Goal: Task Accomplishment & Management: Use online tool/utility

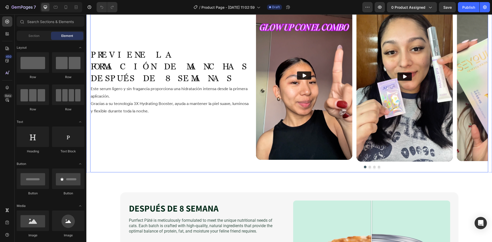
scroll to position [1059, 0]
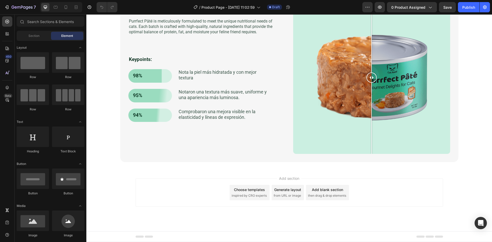
click at [295, 176] on span "Add section" at bounding box center [289, 178] width 24 height 5
drag, startPoint x: 290, startPoint y: 172, endPoint x: 237, endPoint y: 175, distance: 53.4
click at [237, 175] on div "Add section Choose templates inspired by CRO experts Generate layout from URL o…" at bounding box center [289, 199] width 406 height 63
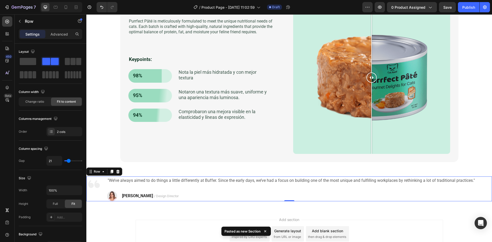
click at [482, 189] on div "Image "We’ve always aimed to do things a little differently at Buffer. Since th…" at bounding box center [289, 189] width 406 height 25
click at [174, 189] on div ""We’ve always aimed to do things a little differently at Buffer. Since the earl…" at bounding box center [291, 189] width 368 height 25
click at [116, 186] on div ""We’ve always aimed to do things a little differently at Buffer. Since the earl…" at bounding box center [291, 189] width 368 height 25
click at [120, 181] on p ""We’ve always aimed to do things a little differently at Buffer. Since the earl…" at bounding box center [291, 180] width 367 height 7
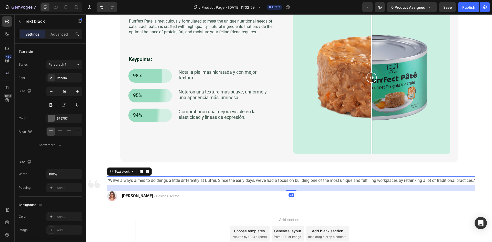
click at [126, 192] on div "[PERSON_NAME] / Design Director Text block" at bounding box center [150, 196] width 58 height 10
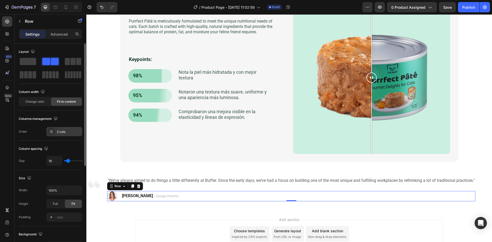
click at [64, 134] on div "2 cols" at bounding box center [69, 132] width 24 height 5
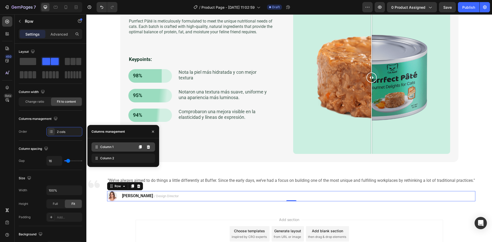
click at [112, 151] on div "Column 1" at bounding box center [123, 146] width 64 height 9
click at [114, 162] on div "Column 2" at bounding box center [123, 158] width 64 height 9
click at [139, 160] on icon at bounding box center [140, 158] width 4 height 4
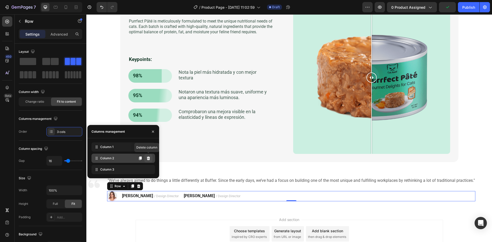
click at [149, 160] on icon at bounding box center [148, 159] width 3 height 4
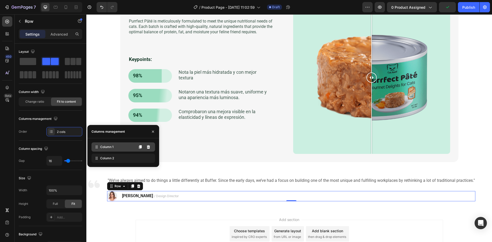
click at [125, 150] on div "Column 1" at bounding box center [123, 146] width 64 height 9
click at [149, 148] on icon at bounding box center [148, 147] width 3 height 4
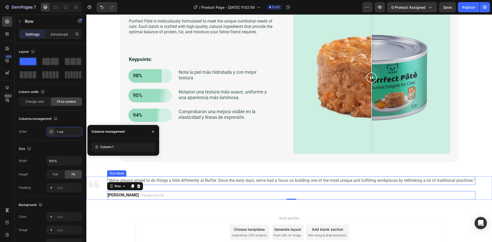
click at [110, 175] on div "Text block" at bounding box center [116, 173] width 19 height 6
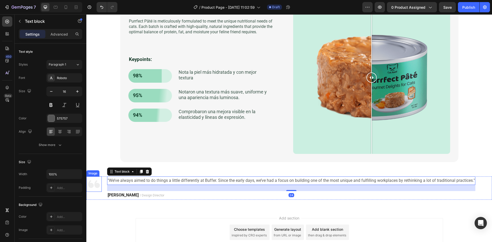
click at [101, 181] on img at bounding box center [93, 184] width 15 height 15
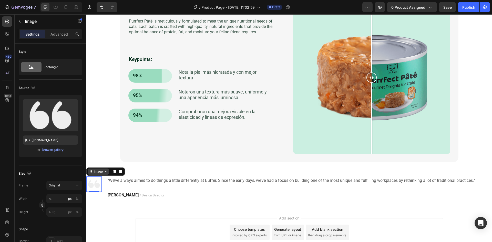
click at [101, 174] on div "Image" at bounding box center [98, 171] width 11 height 5
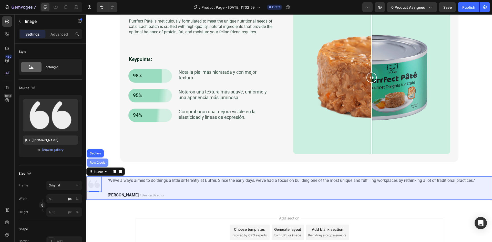
click at [100, 160] on div "Row 2 cols" at bounding box center [98, 163] width 22 height 8
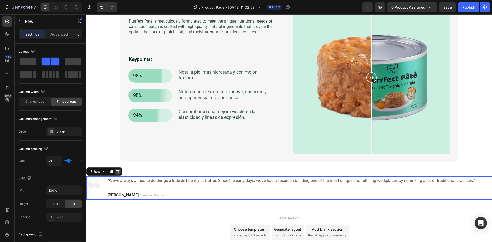
click at [119, 172] on icon at bounding box center [117, 172] width 3 height 4
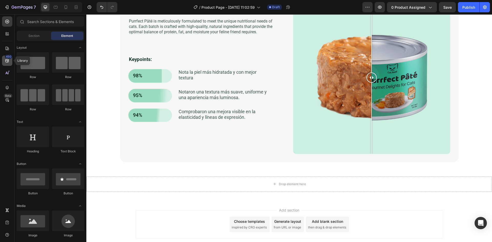
click at [5, 61] on icon at bounding box center [7, 60] width 5 height 5
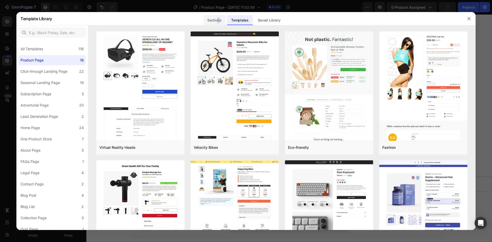
click at [219, 21] on div "Sections" at bounding box center [214, 20] width 22 height 10
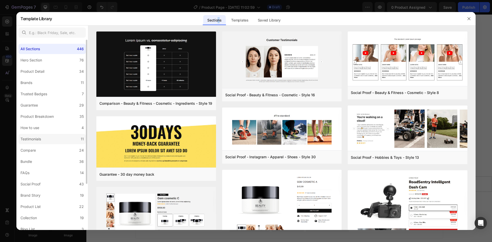
click at [46, 143] on label "Testimonials 11" at bounding box center [51, 139] width 67 height 10
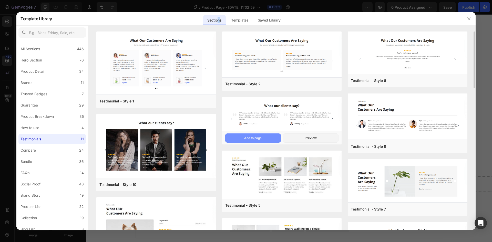
click at [258, 139] on div "Add to page" at bounding box center [252, 138] width 17 height 5
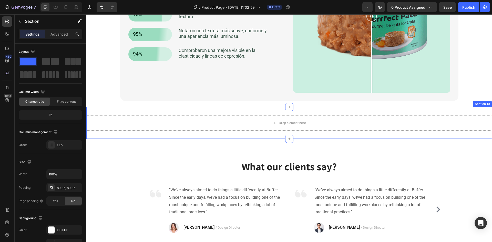
scroll to position [1091, 0]
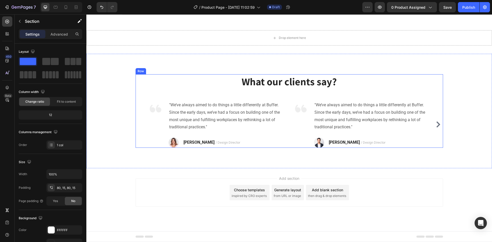
click at [173, 48] on div "Drop element here Section 10" at bounding box center [289, 38] width 406 height 32
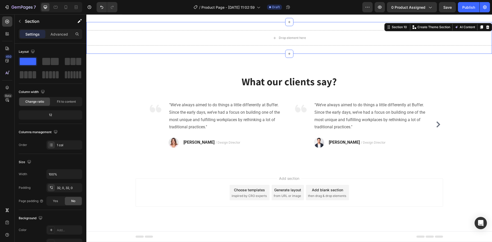
click at [102, 65] on div "What our clients say? Heading Image "We’ve always aimed to do things a little d…" at bounding box center [289, 111] width 406 height 115
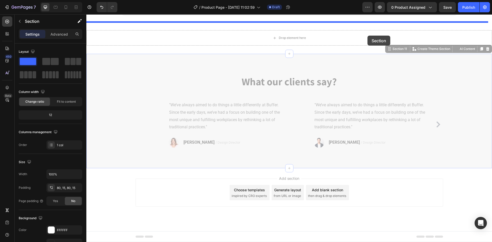
drag, startPoint x: 395, startPoint y: 49, endPoint x: 367, endPoint y: 36, distance: 30.6
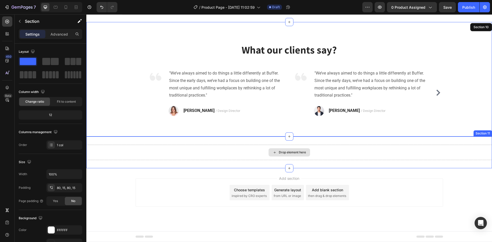
click at [329, 151] on div "Drop element here" at bounding box center [289, 152] width 406 height 15
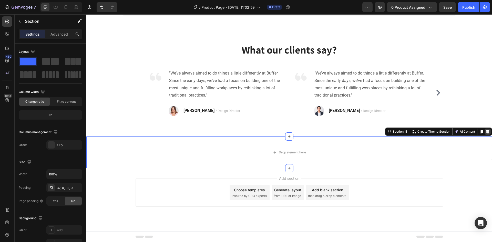
click at [486, 131] on div at bounding box center [488, 132] width 6 height 6
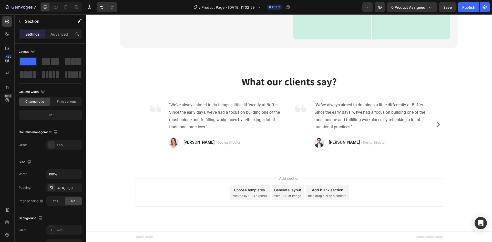
scroll to position [1059, 0]
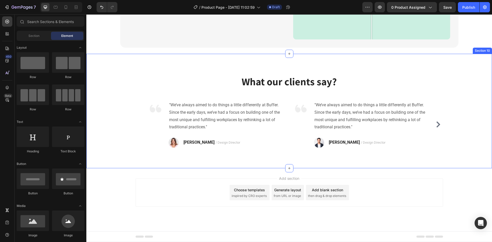
click at [208, 64] on div "What our clients say? Heading Image "We’ve always aimed to do things a little d…" at bounding box center [289, 111] width 406 height 115
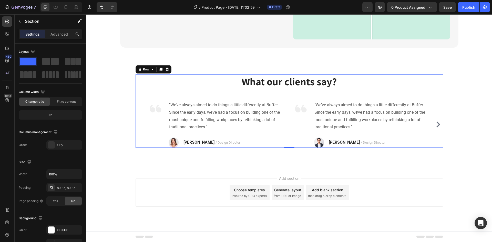
click at [193, 92] on div "What our clients say? Heading Image "We’ve always aimed to do things a little d…" at bounding box center [289, 111] width 307 height 74
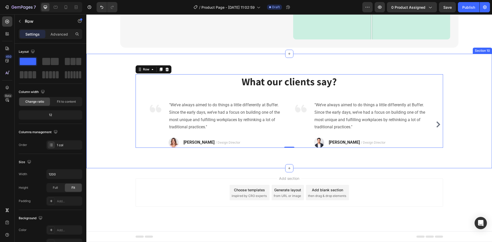
click at [110, 71] on div "What our clients say? Heading Image "We’ve always aimed to do things a little d…" at bounding box center [289, 111] width 406 height 115
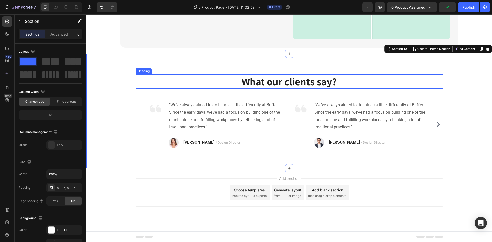
click at [208, 81] on p "What our clients say?" at bounding box center [289, 81] width 306 height 13
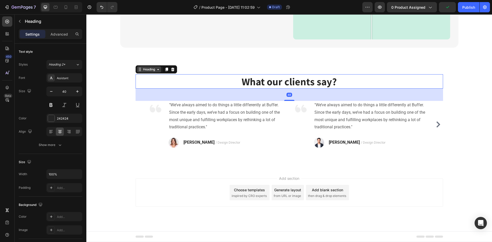
click at [146, 71] on div "Heading" at bounding box center [149, 69] width 14 height 5
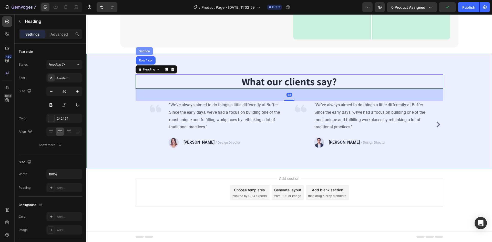
click at [141, 52] on div "Section" at bounding box center [144, 51] width 13 height 3
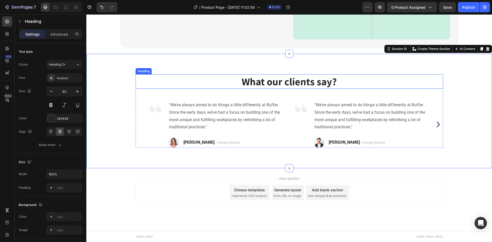
click at [167, 81] on p "What our clients say?" at bounding box center [289, 81] width 306 height 13
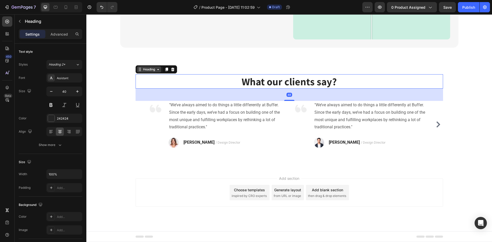
click at [146, 70] on div "Heading" at bounding box center [149, 69] width 14 height 5
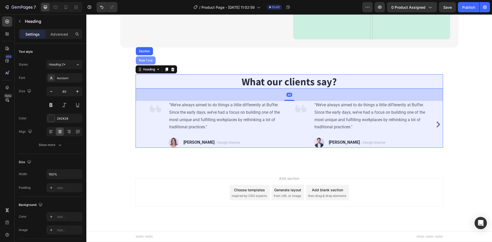
click at [144, 62] on div "Row 1 col" at bounding box center [146, 60] width 16 height 3
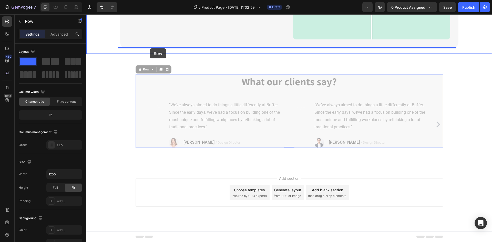
drag, startPoint x: 143, startPoint y: 69, endPoint x: 150, endPoint y: 48, distance: 22.0
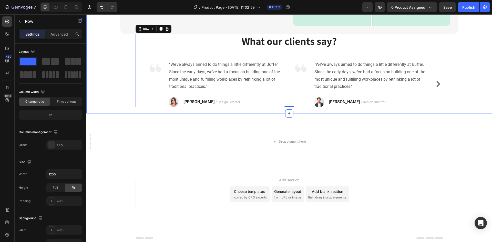
scroll to position [1075, 0]
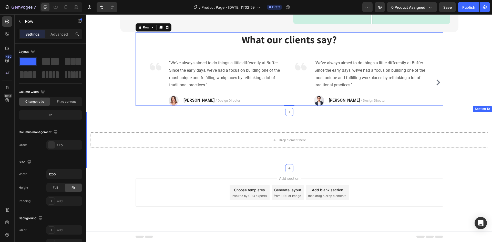
click at [129, 125] on div "Drop element here Section 10" at bounding box center [289, 140] width 406 height 56
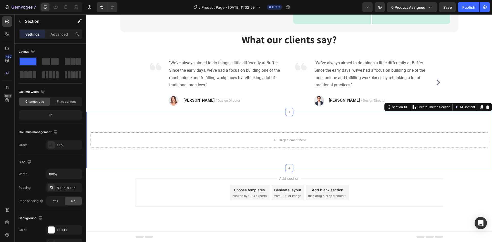
drag, startPoint x: 482, startPoint y: 108, endPoint x: 477, endPoint y: 105, distance: 6.0
click at [486, 108] on icon at bounding box center [488, 107] width 4 height 4
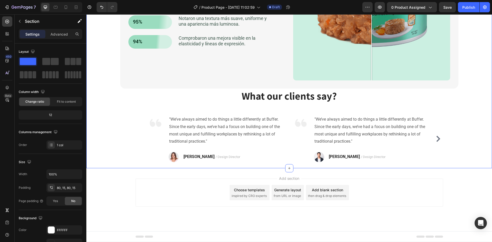
scroll to position [1018, 0]
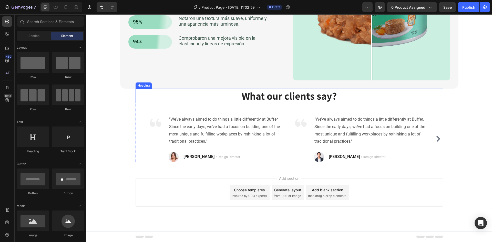
click at [302, 97] on p "What our clients say?" at bounding box center [289, 95] width 306 height 13
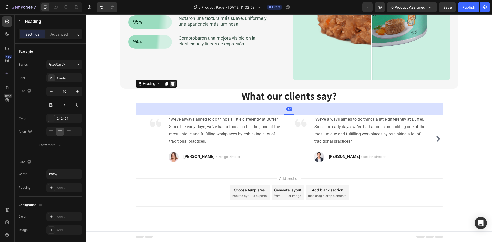
click at [171, 84] on icon at bounding box center [173, 84] width 4 height 4
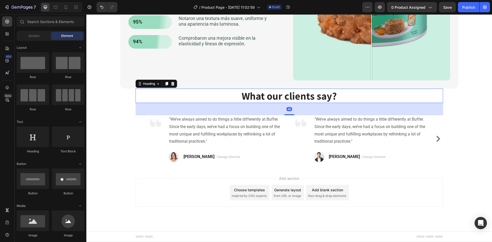
scroll to position [992, 0]
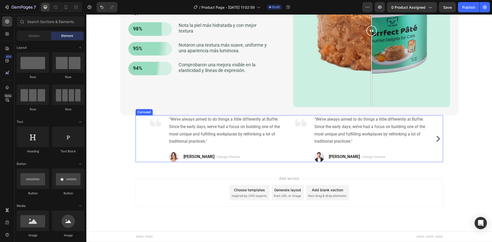
click at [139, 143] on div "Image "We’ve always aimed to do things a little differently at Buffer. Since th…" at bounding box center [289, 138] width 307 height 47
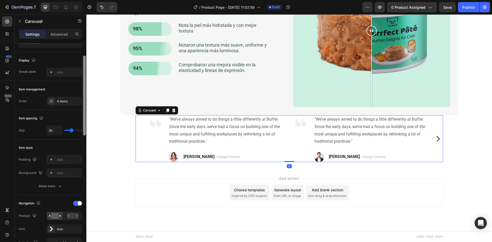
drag, startPoint x: 84, startPoint y: 119, endPoint x: 83, endPoint y: 130, distance: 10.6
click at [83, 130] on div at bounding box center [85, 151] width 4 height 213
type input "0"
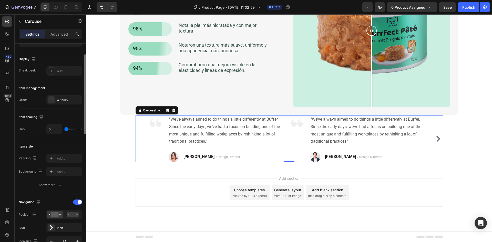
drag, startPoint x: 61, startPoint y: 130, endPoint x: 75, endPoint y: 121, distance: 16.7
type input "0"
click at [64, 130] on input "range" at bounding box center [73, 129] width 18 height 1
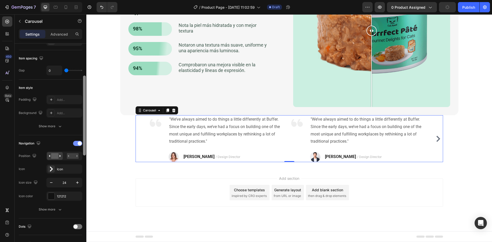
scroll to position [92, 0]
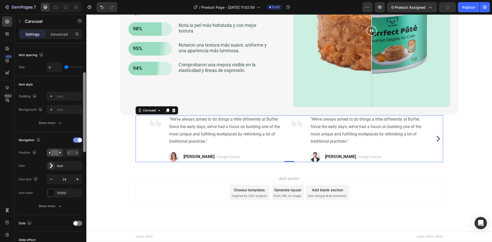
drag, startPoint x: 83, startPoint y: 114, endPoint x: 81, endPoint y: 139, distance: 24.7
click at [81, 132] on div "Items per slide 2 columns Display Sneak peek Add... Item management Order 4 ite…" at bounding box center [51, 150] width 72 height 213
click at [66, 163] on div "Icon" at bounding box center [69, 164] width 24 height 5
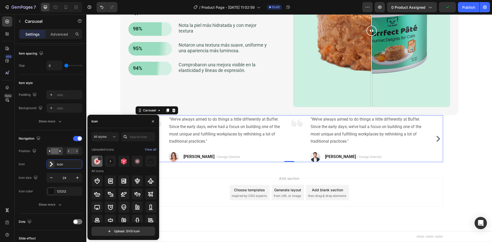
click at [96, 162] on img at bounding box center [97, 161] width 6 height 6
click at [98, 164] on img at bounding box center [97, 161] width 6 height 6
click at [132, 165] on div at bounding box center [137, 161] width 11 height 11
click at [97, 164] on img at bounding box center [97, 161] width 6 height 6
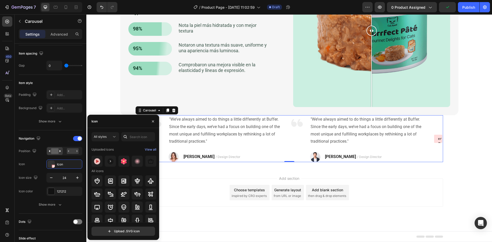
click at [438, 140] on div "error on line 1 at column 1: Start tag expected, '<' not found" at bounding box center [438, 139] width 0 height 5
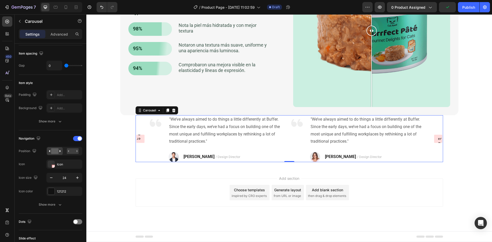
click at [140, 140] on div "error on line 1 at column 1: Start tag expected, '<' not found" at bounding box center [140, 139] width 0 height 5
click at [59, 164] on div "Icon" at bounding box center [69, 164] width 24 height 5
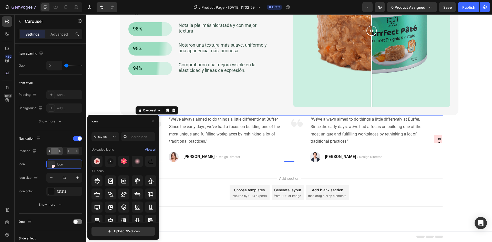
click at [9, 168] on div "450 Beta" at bounding box center [7, 110] width 10 height 189
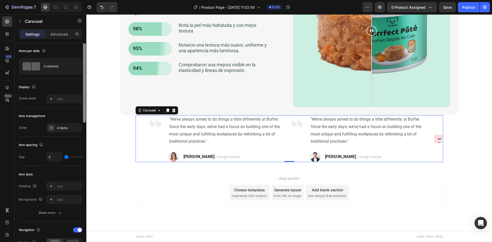
scroll to position [0, 0]
drag, startPoint x: 85, startPoint y: 143, endPoint x: 82, endPoint y: 105, distance: 37.8
click at [82, 106] on div "Items per slide 2 columns Display Sneak peek Add... Item management Order 4 ite…" at bounding box center [51, 150] width 72 height 213
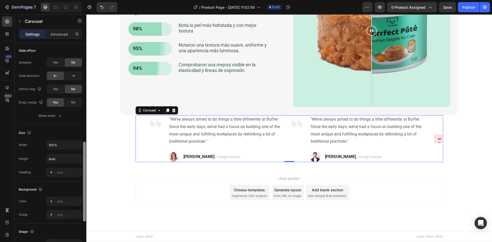
drag, startPoint x: 84, startPoint y: 97, endPoint x: 81, endPoint y: 191, distance: 93.8
click at [82, 201] on div "Items per slide 2 columns Display Sneak peek Add... Item management Order 4 ite…" at bounding box center [51, 150] width 72 height 213
click at [59, 148] on input "100%" at bounding box center [64, 146] width 35 height 9
click at [78, 149] on icon "button" at bounding box center [77, 146] width 5 height 5
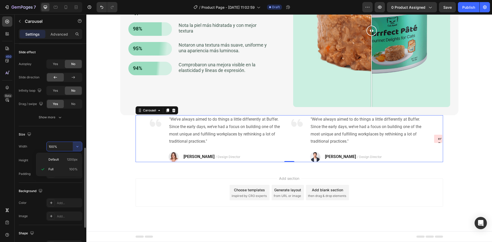
click at [60, 161] on p "Default 1200px" at bounding box center [62, 159] width 29 height 5
click at [76, 147] on icon "button" at bounding box center [77, 146] width 5 height 5
click at [55, 170] on p "Full 100%" at bounding box center [62, 169] width 29 height 5
type input "100%"
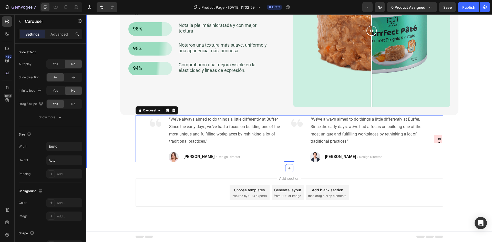
click at [119, 125] on div "DESPUÉS DE 8 SEMANA Heading Purrfect [PERSON_NAME] is meticulously formulated t…" at bounding box center [288, 54] width 395 height 216
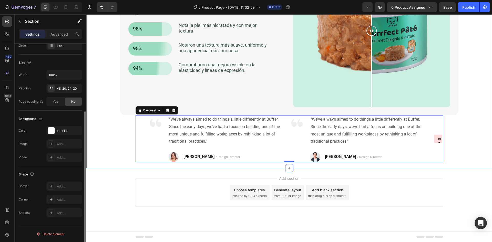
scroll to position [0, 0]
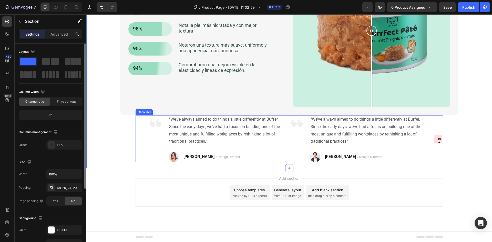
click at [145, 129] on div "This page contains the following errors: error on line 1 at column 1: Start tag…" at bounding box center [289, 138] width 307 height 47
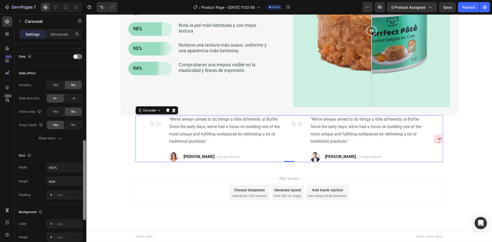
drag, startPoint x: 85, startPoint y: 119, endPoint x: 78, endPoint y: 212, distance: 93.5
click at [83, 215] on div at bounding box center [85, 150] width 4 height 213
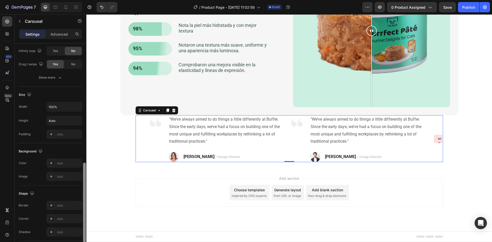
drag, startPoint x: 85, startPoint y: 200, endPoint x: 86, endPoint y: 219, distance: 18.5
click at [83, 223] on div at bounding box center [84, 203] width 3 height 80
click at [75, 109] on icon "button" at bounding box center [77, 107] width 5 height 5
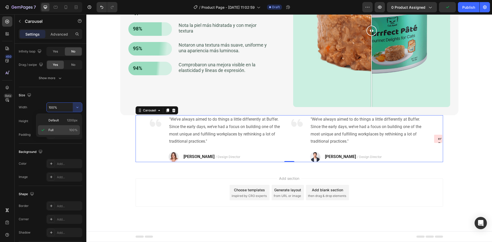
click at [57, 129] on p "Full 100%" at bounding box center [62, 130] width 29 height 5
click at [62, 121] on input "Auto" at bounding box center [64, 121] width 35 height 9
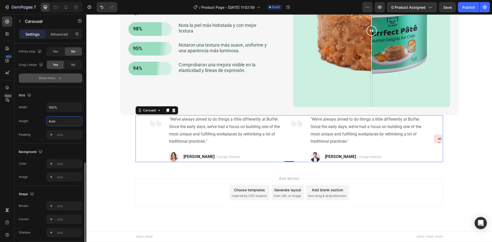
click at [55, 77] on div "Show more" at bounding box center [51, 78] width 24 height 5
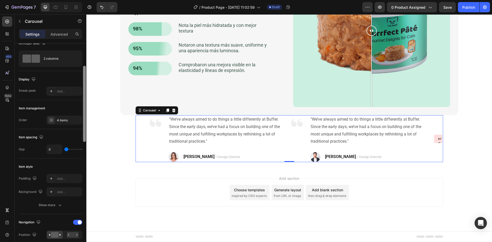
drag, startPoint x: 84, startPoint y: 169, endPoint x: 85, endPoint y: 54, distance: 114.5
click at [78, 52] on div "Items per slide 2 columns Display Sneak peek Add... Item management Order 4 ite…" at bounding box center [51, 150] width 72 height 213
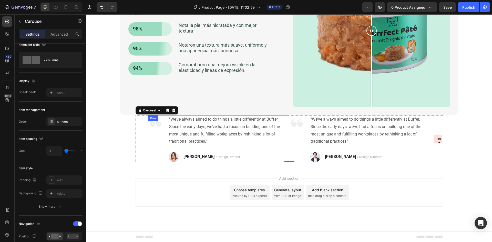
click at [151, 151] on div "Image" at bounding box center [155, 138] width 15 height 47
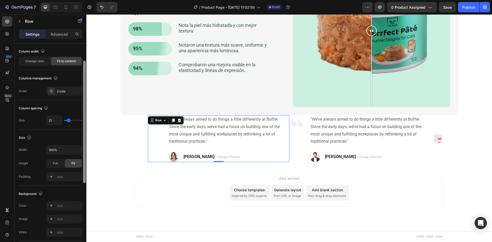
scroll to position [42, 0]
drag, startPoint x: 85, startPoint y: 119, endPoint x: 85, endPoint y: 143, distance: 23.8
click at [85, 143] on div at bounding box center [84, 128] width 3 height 122
click at [163, 122] on icon at bounding box center [165, 120] width 4 height 4
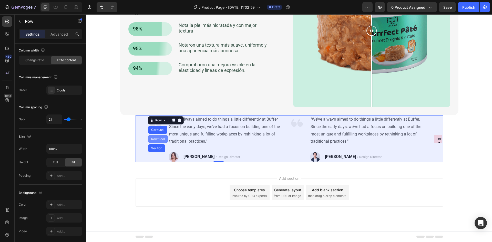
click at [156, 140] on div "Row 1 col" at bounding box center [158, 139] width 16 height 3
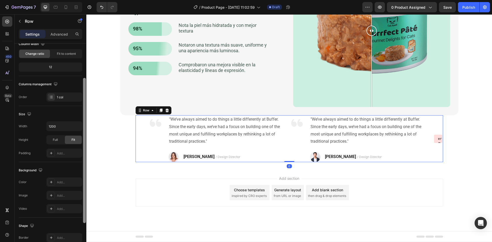
scroll to position [49, 0]
drag, startPoint x: 85, startPoint y: 128, endPoint x: 85, endPoint y: 134, distance: 5.4
click at [85, 134] on div at bounding box center [84, 148] width 3 height 145
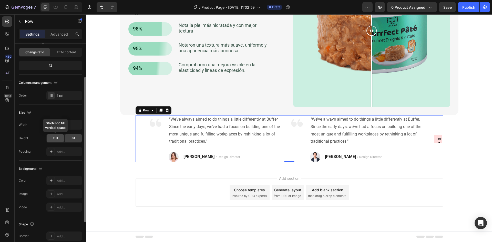
click at [54, 137] on span "Full" at bounding box center [55, 138] width 5 height 5
click at [78, 138] on div "Fit" at bounding box center [73, 138] width 17 height 8
click at [81, 125] on button "button" at bounding box center [77, 124] width 9 height 9
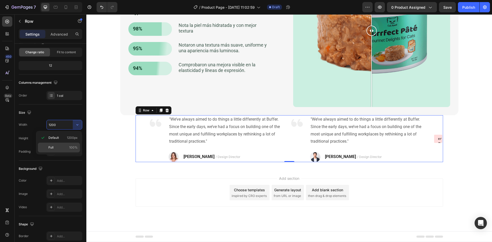
click at [58, 146] on p "Full 100%" at bounding box center [62, 147] width 29 height 5
type input "100%"
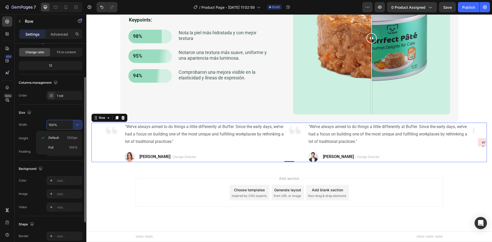
scroll to position [984, 0]
click at [107, 177] on div "Add section Choose templates inspired by CRO experts Generate layout from URL o…" at bounding box center [289, 199] width 406 height 63
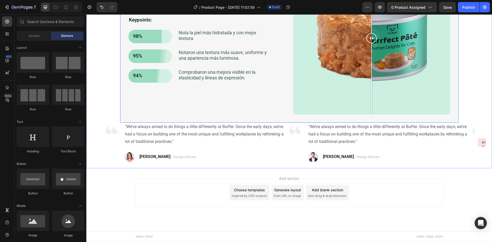
click at [265, 113] on div "DESPUÉS DE 8 SEMANA Heading Purrfect [PERSON_NAME] is meticulously formulated t…" at bounding box center [206, 38] width 157 height 153
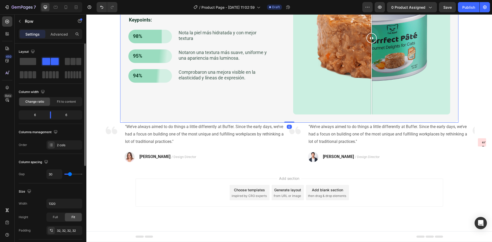
click at [58, 33] on p "Advanced" at bounding box center [58, 34] width 17 height 5
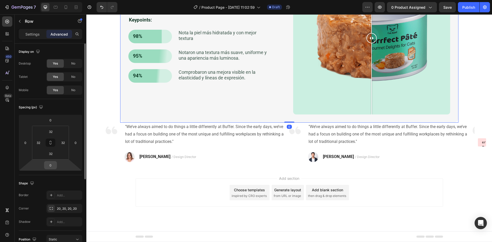
click at [54, 166] on input "0" at bounding box center [50, 165] width 10 height 8
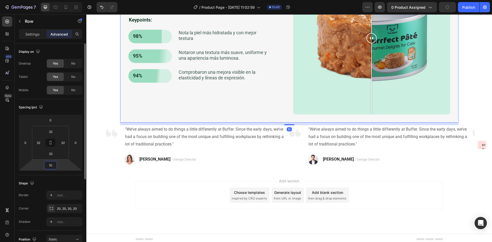
type input "1"
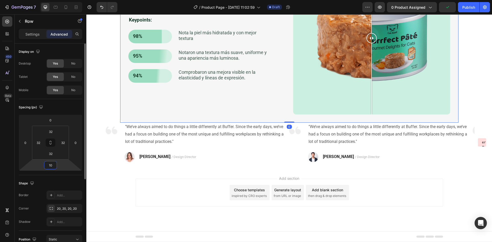
type input "100"
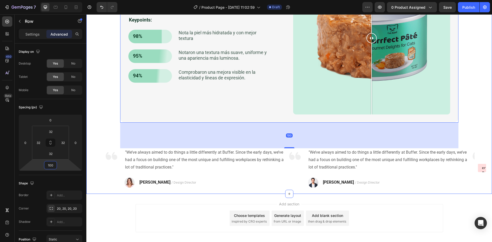
click at [103, 139] on div "DESPUÉS DE 8 SEMANA Heading Purrfect [PERSON_NAME] is meticulously formulated t…" at bounding box center [288, 71] width 395 height 234
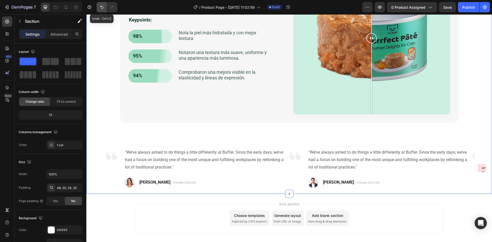
click at [99, 8] on icon "Undo/Redo" at bounding box center [101, 7] width 5 height 5
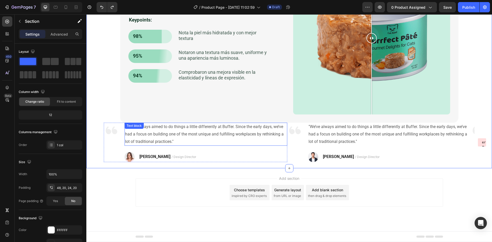
click at [169, 137] on p ""We’ve always aimed to do things a little differently at Buffer. Since the earl…" at bounding box center [206, 134] width 162 height 22
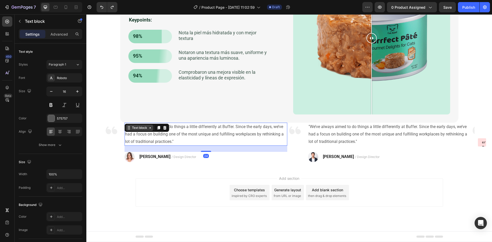
click at [139, 129] on div "Text block" at bounding box center [139, 128] width 17 height 5
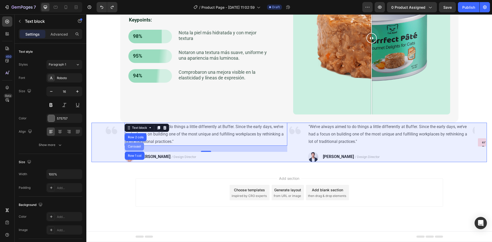
click at [134, 145] on div "Carousel" at bounding box center [134, 146] width 15 height 3
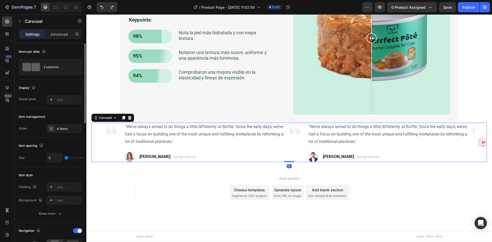
click at [60, 33] on p "Advanced" at bounding box center [58, 34] width 17 height 5
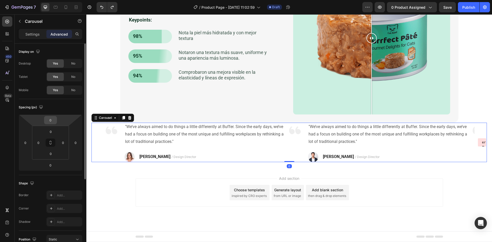
click at [53, 122] on input "0" at bounding box center [50, 120] width 10 height 8
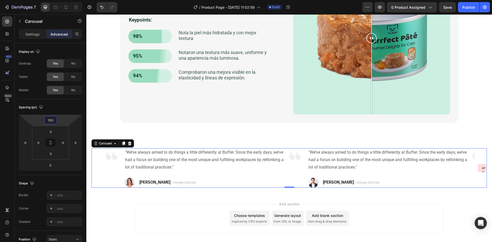
type input "100"
click at [3, 128] on div "450 Beta" at bounding box center [7, 110] width 10 height 189
click at [118, 176] on div "Image" at bounding box center [111, 167] width 15 height 39
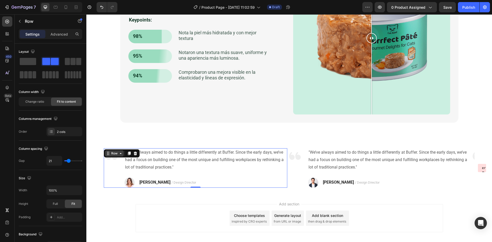
click at [112, 153] on div "Row" at bounding box center [114, 153] width 8 height 5
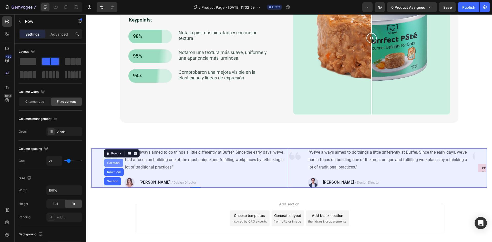
click at [114, 165] on div "Carousel" at bounding box center [113, 162] width 15 height 3
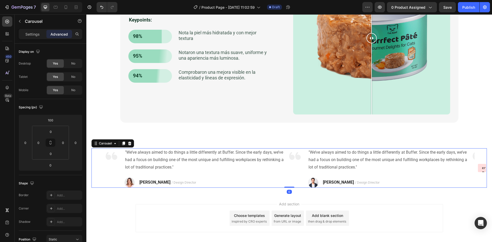
scroll to position [121, 0]
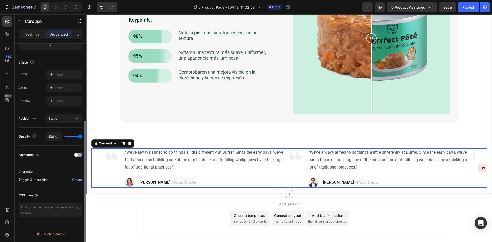
drag, startPoint x: 172, startPoint y: 124, endPoint x: 87, endPoint y: 117, distance: 85.6
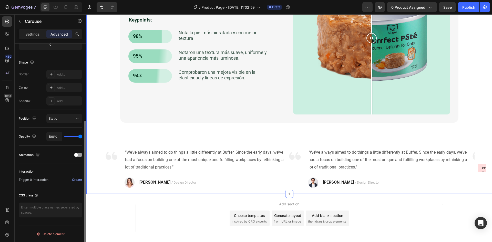
scroll to position [0, 0]
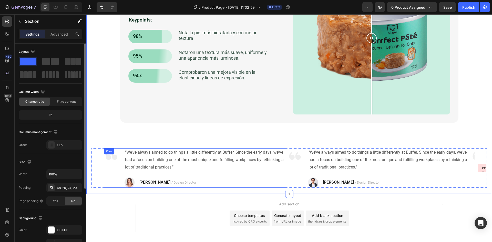
click at [122, 162] on div "Image "We’ve always aimed to do things a little differently at Buffer. Since th…" at bounding box center [195, 167] width 183 height 39
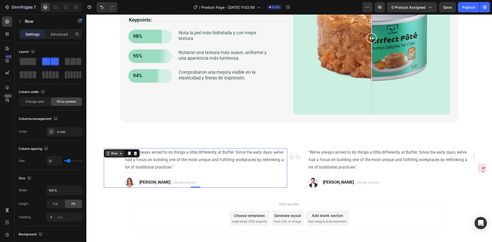
click at [116, 153] on div "Row" at bounding box center [114, 153] width 8 height 5
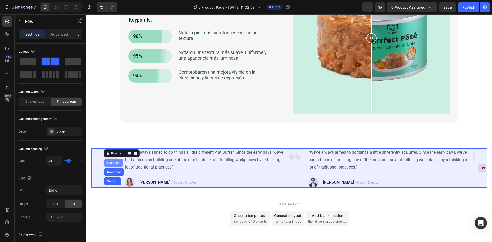
click at [114, 162] on div "Carousel" at bounding box center [113, 162] width 15 height 3
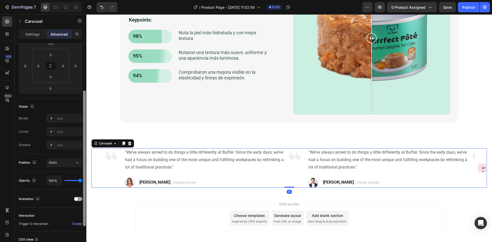
drag, startPoint x: 84, startPoint y: 135, endPoint x: 79, endPoint y: 183, distance: 48.4
click at [81, 184] on div "Display on Desktop Yes No Tablet Yes No Mobile Yes No Spacing (px) 100 0 0 0 0 …" at bounding box center [51, 150] width 72 height 213
click at [31, 37] on div "Settings" at bounding box center [33, 34] width 26 height 8
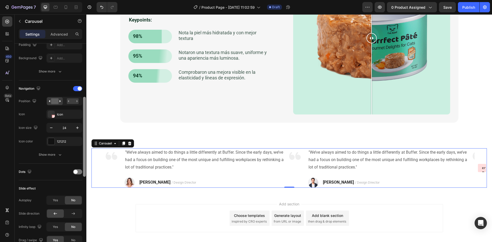
scroll to position [144, 0]
drag, startPoint x: 84, startPoint y: 135, endPoint x: 83, endPoint y: 159, distance: 24.9
click at [83, 159] on div at bounding box center [85, 148] width 4 height 213
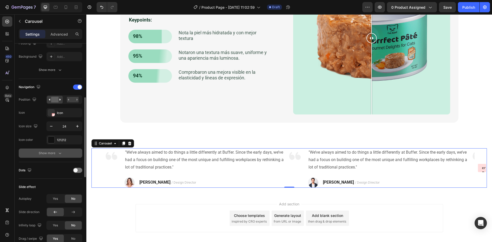
click at [57, 156] on div "Show more" at bounding box center [51, 153] width 24 height 5
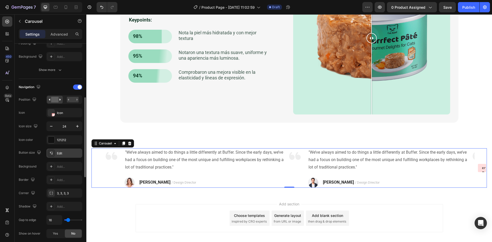
click at [64, 153] on div "Edit" at bounding box center [69, 153] width 24 height 5
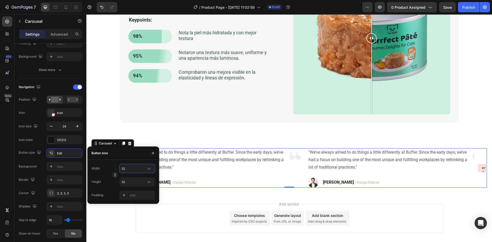
click at [130, 170] on input "32" at bounding box center [137, 168] width 36 height 9
type input "1"
type input "10"
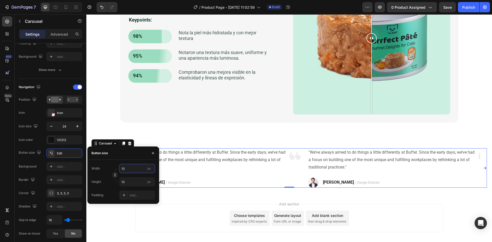
type input "100"
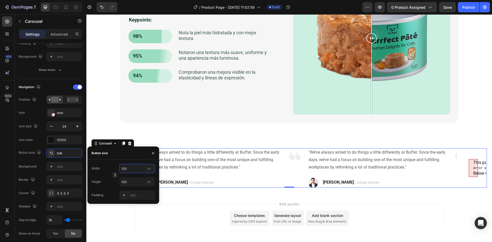
type input "10"
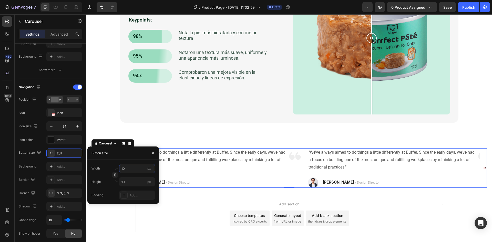
type input "1"
type input "3"
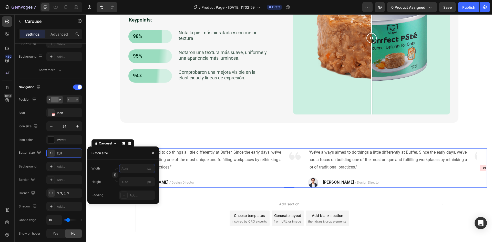
type input "6"
type input "64"
click at [229, 136] on div "This page contains the following errors: error on line 1 at column 1: Start tag…" at bounding box center [288, 155] width 395 height 65
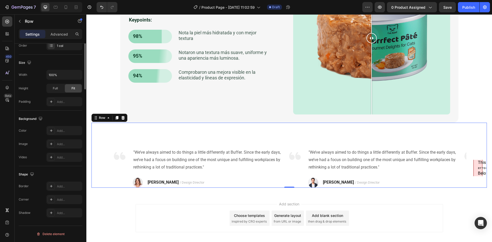
scroll to position [0, 0]
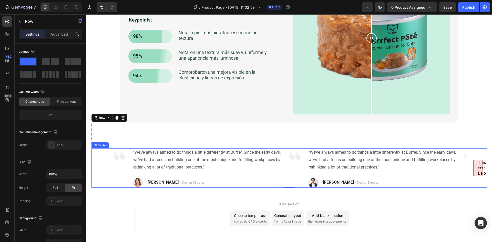
click at [108, 173] on div "This page contains the following errors: error on line 1 at column 1: Start tag…" at bounding box center [288, 167] width 395 height 39
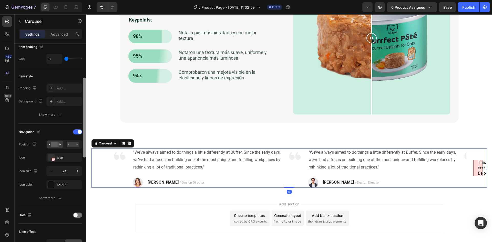
scroll to position [104, 0]
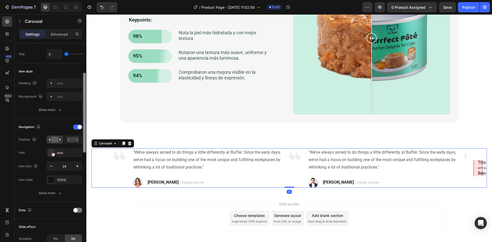
drag, startPoint x: 84, startPoint y: 117, endPoint x: 85, endPoint y: 156, distance: 39.0
click at [85, 153] on div at bounding box center [84, 113] width 3 height 80
click at [60, 193] on icon "button" at bounding box center [60, 194] width 3 height 2
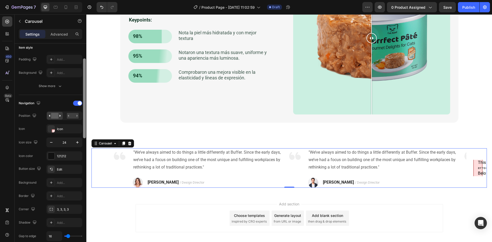
drag, startPoint x: 85, startPoint y: 155, endPoint x: 84, endPoint y: 165, distance: 9.8
click at [84, 165] on div at bounding box center [85, 126] width 4 height 213
click at [57, 185] on div "Add..." at bounding box center [64, 181] width 36 height 9
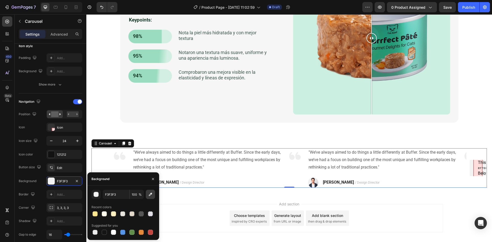
click at [150, 196] on icon "button" at bounding box center [150, 194] width 5 height 5
click at [123, 214] on div at bounding box center [122, 213] width 5 height 5
click at [111, 213] on div at bounding box center [113, 213] width 5 height 5
click at [127, 232] on div at bounding box center [123, 232] width 64 height 7
click at [125, 232] on div at bounding box center [123, 232] width 6 height 6
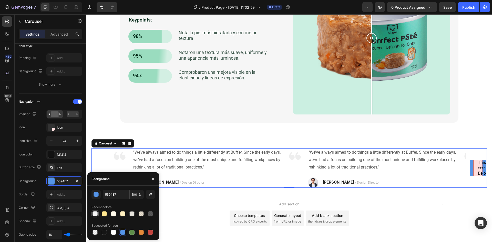
click at [94, 213] on div at bounding box center [95, 213] width 5 height 5
click at [77, 180] on icon "button" at bounding box center [77, 181] width 4 height 4
type input "000000"
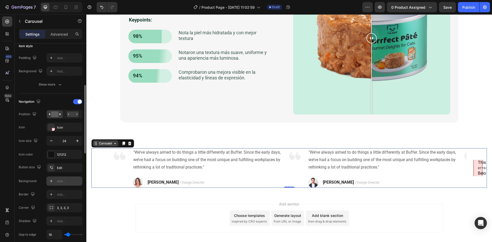
click at [111, 142] on div "Carousel" at bounding box center [105, 143] width 15 height 5
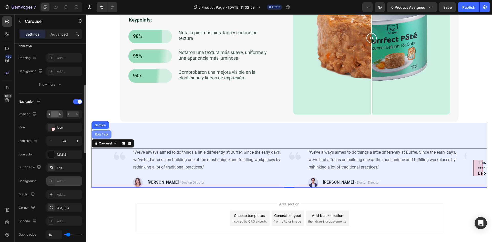
click at [102, 134] on div "Row 1 col" at bounding box center [102, 134] width 16 height 3
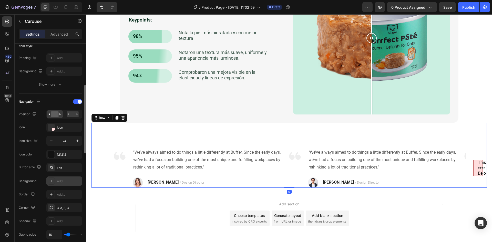
scroll to position [0, 0]
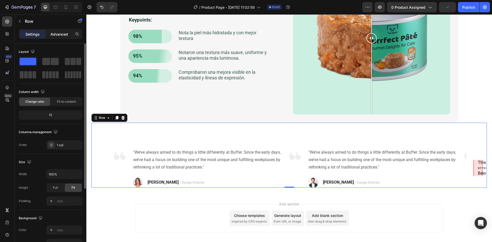
click at [59, 35] on p "Advanced" at bounding box center [58, 34] width 17 height 5
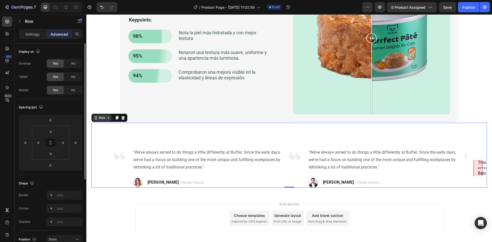
drag, startPoint x: 103, startPoint y: 119, endPoint x: 103, endPoint y: 122, distance: 3.1
click at [102, 119] on div "Row" at bounding box center [102, 118] width 8 height 5
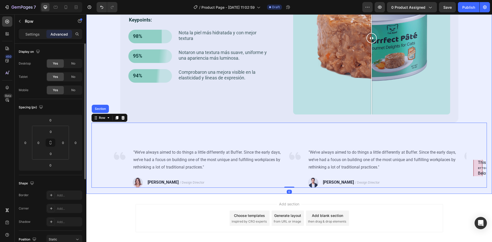
click at [99, 104] on div "DESPUÉS DE 8 SEMANA Heading Purrfect [PERSON_NAME] is meticulously formulated t…" at bounding box center [288, 71] width 395 height 234
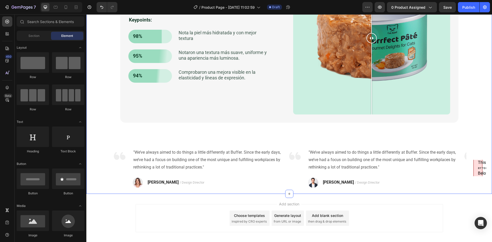
click at [106, 208] on div "Add section Choose templates inspired by CRO experts Generate layout from URL o…" at bounding box center [289, 225] width 406 height 63
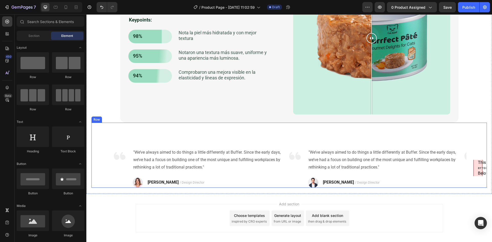
click at [124, 146] on div "This page contains the following errors: error on line 1 at column 1: Start tag…" at bounding box center [288, 155] width 395 height 65
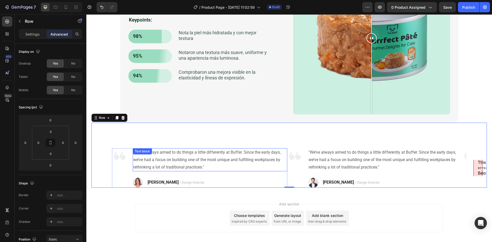
click at [144, 161] on p ""We’ve always aimed to do things a little differently at Buffer. Since the earl…" at bounding box center [209, 160] width 153 height 22
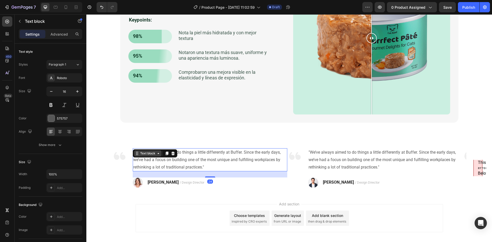
click at [143, 153] on div "Text block" at bounding box center [147, 153] width 17 height 5
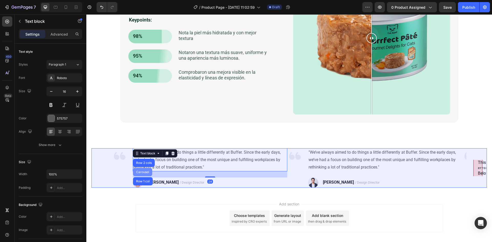
click at [143, 173] on div "Carousel" at bounding box center [142, 172] width 15 height 3
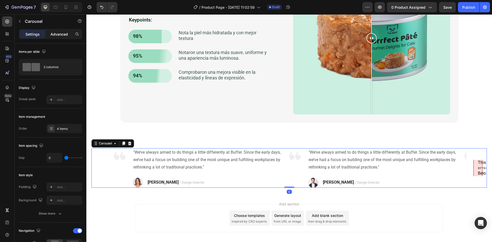
click at [59, 35] on p "Advanced" at bounding box center [58, 34] width 17 height 5
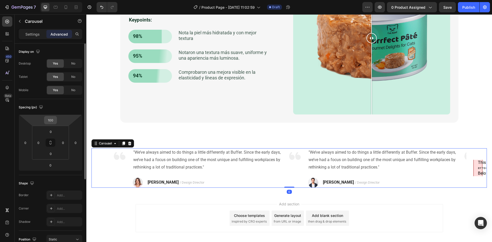
click at [52, 122] on input "100" at bounding box center [50, 120] width 10 height 8
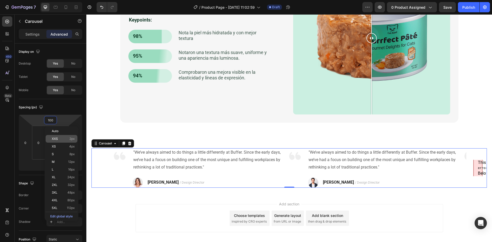
type input "0"
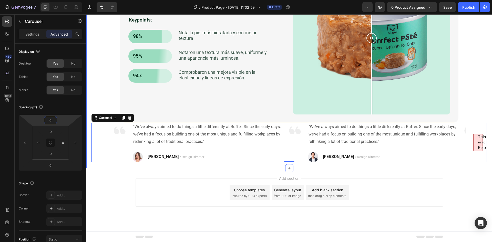
click at [123, 197] on div "Add section Choose templates inspired by CRO experts Generate layout from URL o…" at bounding box center [289, 199] width 406 height 63
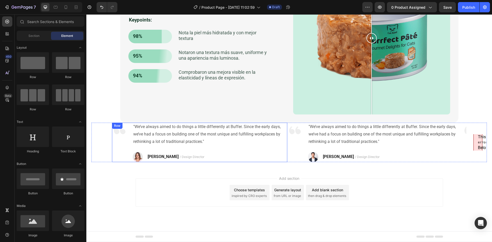
click at [116, 149] on div "Image" at bounding box center [119, 142] width 15 height 39
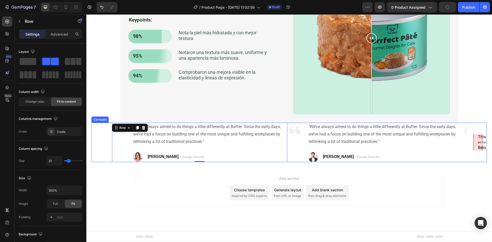
click at [103, 140] on div "This page contains the following errors: error on line 1 at column 1: Start tag…" at bounding box center [288, 142] width 395 height 39
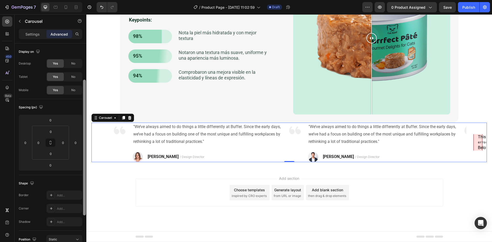
drag, startPoint x: 85, startPoint y: 131, endPoint x: 85, endPoint y: 101, distance: 30.0
click at [85, 107] on div at bounding box center [84, 148] width 3 height 136
click at [31, 34] on p "Settings" at bounding box center [32, 34] width 14 height 5
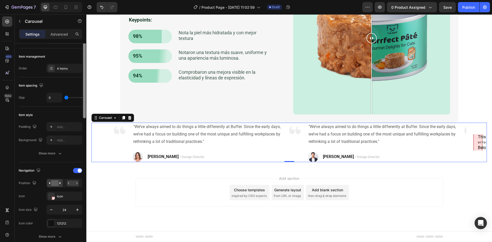
scroll to position [68, 0]
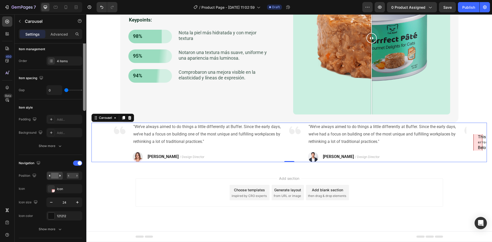
drag, startPoint x: 84, startPoint y: 117, endPoint x: 83, endPoint y: 141, distance: 24.1
click at [86, 111] on div at bounding box center [84, 71] width 3 height 80
click at [57, 135] on div "Add..." at bounding box center [69, 133] width 24 height 5
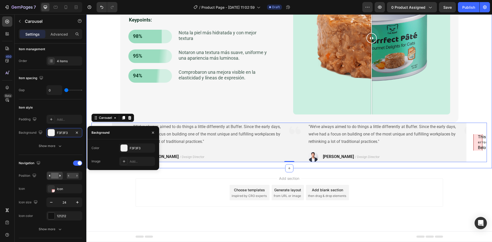
click at [95, 100] on div "DESPUÉS DE 8 SEMANA Heading Purrfect [PERSON_NAME] is meticulously formulated t…" at bounding box center [288, 58] width 395 height 209
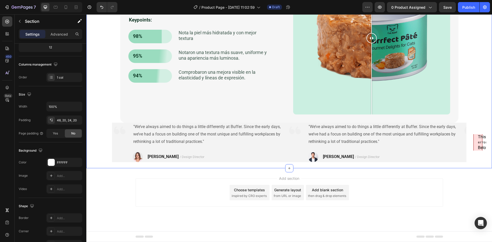
scroll to position [0, 0]
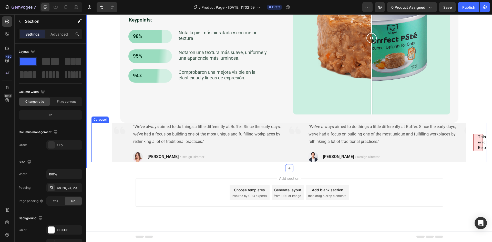
click at [478, 147] on h3 "Below is a rendering of the page up to the first error." at bounding box center [478, 148] width 0 height 6
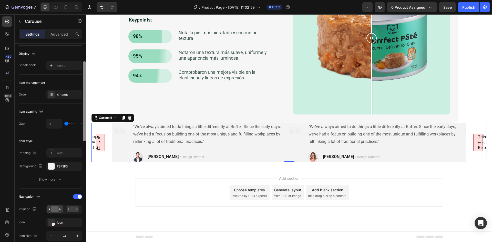
scroll to position [38, 0]
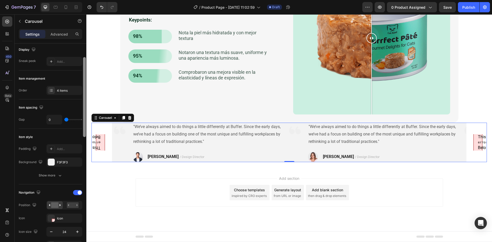
drag, startPoint x: 85, startPoint y: 117, endPoint x: 83, endPoint y: 131, distance: 14.5
click at [83, 131] on div at bounding box center [85, 149] width 4 height 213
click at [61, 163] on div "F3F3F3" at bounding box center [64, 162] width 15 height 5
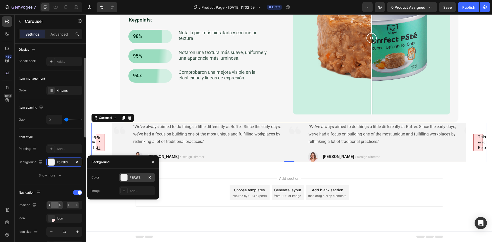
click at [130, 181] on div "F3F3F3" at bounding box center [137, 177] width 36 height 9
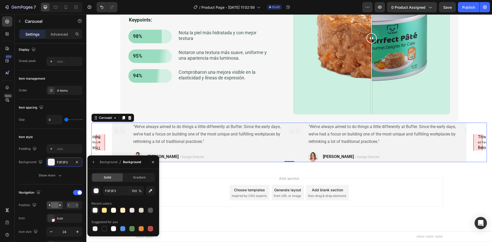
click at [97, 212] on div at bounding box center [95, 210] width 5 height 5
click at [123, 229] on div at bounding box center [122, 228] width 5 height 5
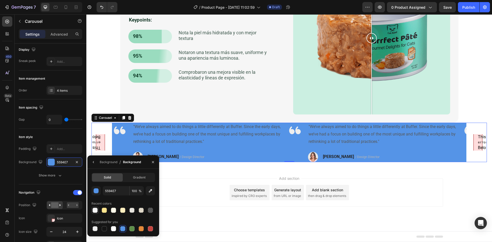
click at [97, 211] on div at bounding box center [95, 210] width 5 height 5
type input "F6F6F6"
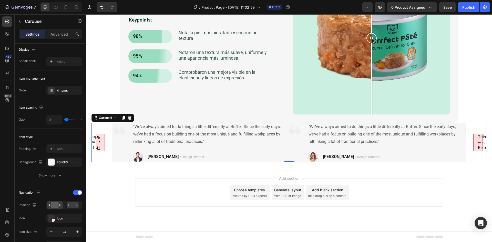
click at [102, 128] on div "This page contains the following errors: error on line 1 at column 1: Start tag…" at bounding box center [288, 142] width 395 height 39
click at [102, 119] on div "Carousel" at bounding box center [105, 118] width 15 height 5
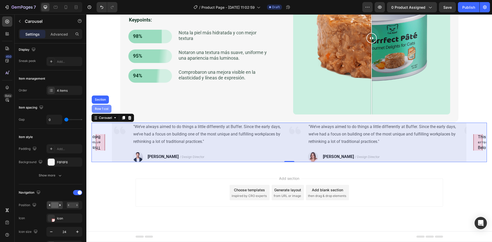
click at [102, 111] on div "Row 1 col" at bounding box center [102, 109] width 20 height 8
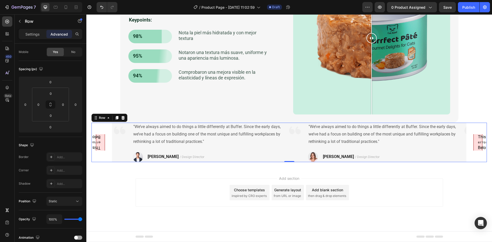
scroll to position [0, 0]
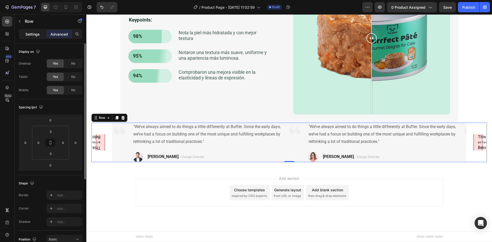
click at [33, 36] on p "Settings" at bounding box center [32, 34] width 14 height 5
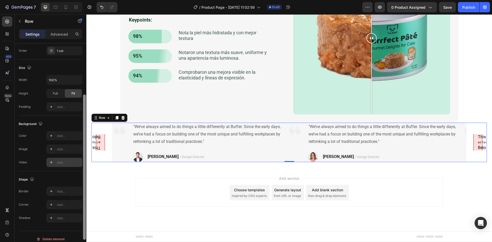
drag, startPoint x: 84, startPoint y: 105, endPoint x: 77, endPoint y: 163, distance: 58.8
click at [81, 167] on div "Layout Column width Change ratio Fit to content 12 Columns management Order 1 c…" at bounding box center [51, 150] width 72 height 213
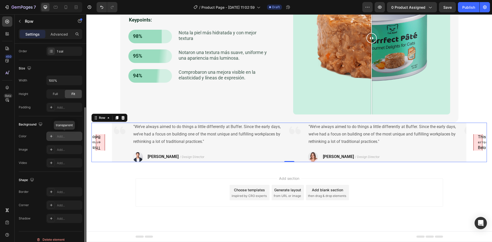
click at [61, 138] on div "Add..." at bounding box center [69, 136] width 24 height 5
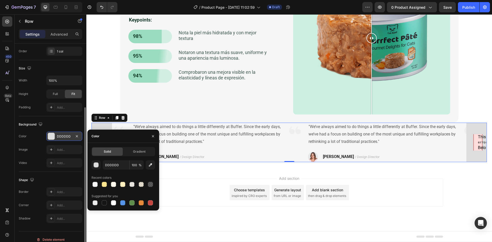
click at [94, 91] on div "DESPUÉS DE 8 SEMANA Heading Purrfect [PERSON_NAME] is meticulously formulated t…" at bounding box center [288, 58] width 395 height 209
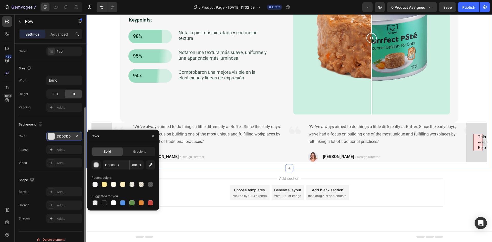
scroll to position [0, 0]
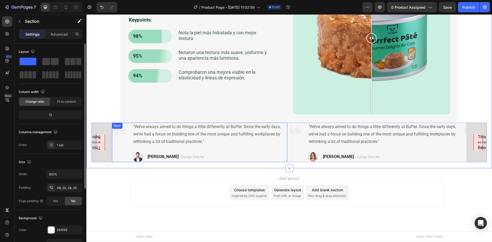
click at [117, 157] on div "Image" at bounding box center [119, 142] width 15 height 39
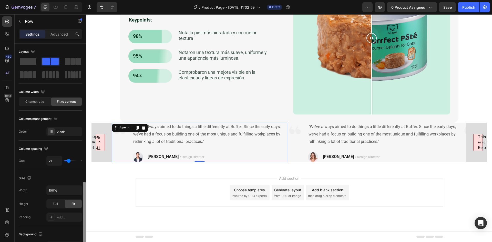
drag, startPoint x: 85, startPoint y: 157, endPoint x: 83, endPoint y: 139, distance: 17.2
click at [84, 182] on div at bounding box center [84, 243] width 3 height 122
click at [33, 36] on p "Settings" at bounding box center [32, 34] width 14 height 5
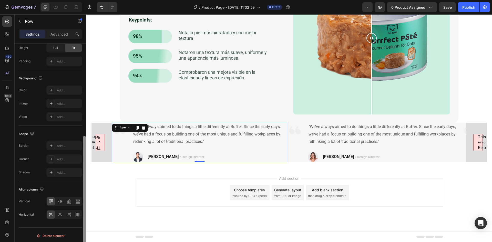
scroll to position [158, 0]
drag, startPoint x: 84, startPoint y: 112, endPoint x: 78, endPoint y: 194, distance: 82.5
click at [82, 220] on div "Layout Column width Change ratio Fit to content Columns management Order 2 cols…" at bounding box center [51, 150] width 72 height 213
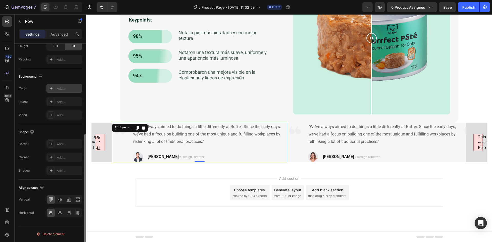
click at [53, 88] on icon at bounding box center [51, 88] width 4 height 4
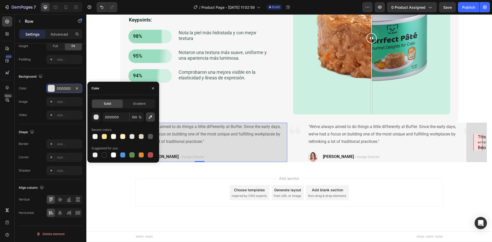
click at [150, 119] on button "button" at bounding box center [150, 116] width 9 height 9
click at [152, 89] on icon "button" at bounding box center [153, 88] width 4 height 4
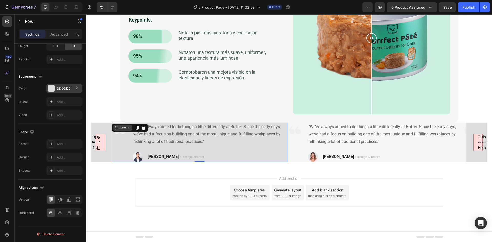
click at [124, 129] on div "Row" at bounding box center [122, 128] width 8 height 5
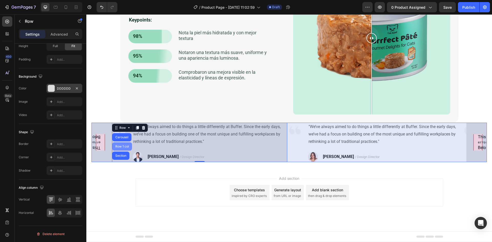
click at [123, 148] on div "Row 1 col" at bounding box center [122, 146] width 20 height 8
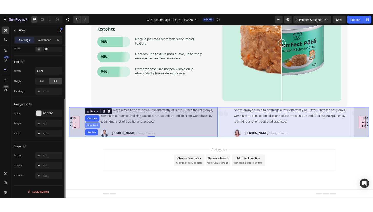
scroll to position [99, 0]
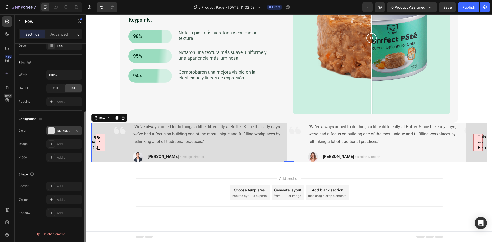
click at [67, 132] on div "DDDDDD" at bounding box center [64, 131] width 15 height 5
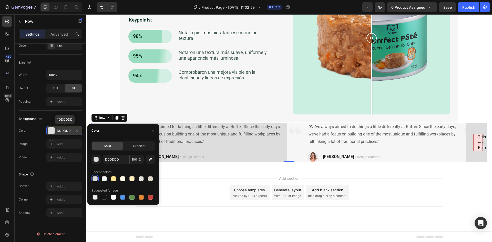
click at [66, 131] on div "DDDDDD" at bounding box center [64, 131] width 15 height 5
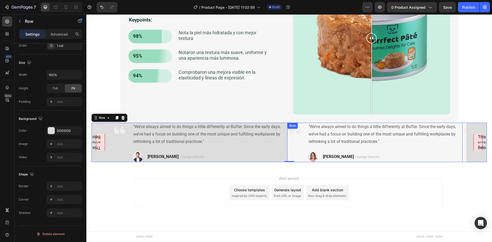
click at [299, 146] on div "Image" at bounding box center [294, 142] width 15 height 39
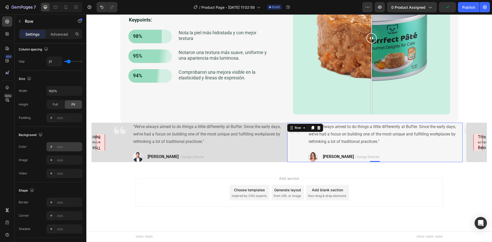
click at [61, 144] on div "Add..." at bounding box center [64, 146] width 36 height 9
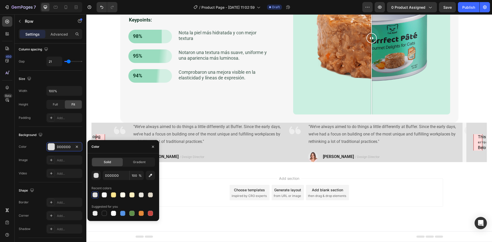
click at [401, 188] on div "Add section Choose templates inspired by CRO experts Generate layout from URL o…" at bounding box center [289, 193] width 307 height 28
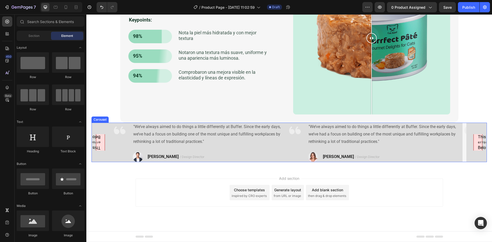
click at [107, 154] on div "This page contains the following errors: error on line 1 at column 1: Start tag…" at bounding box center [288, 142] width 395 height 39
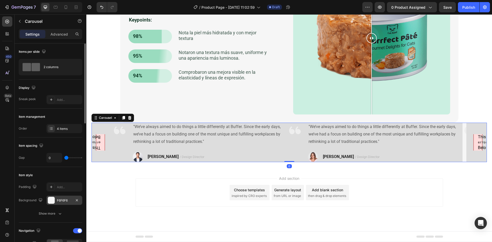
click at [65, 199] on div "F6F6F6" at bounding box center [64, 200] width 15 height 5
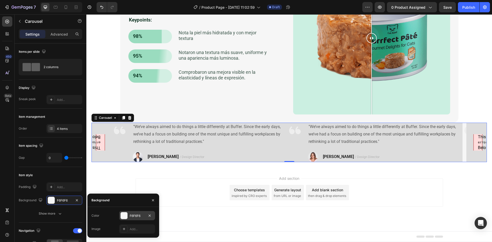
click at [123, 217] on div at bounding box center [124, 215] width 7 height 7
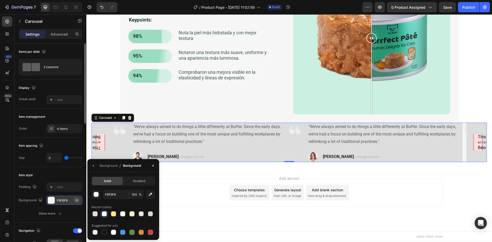
click at [78, 200] on button "button" at bounding box center [77, 200] width 6 height 6
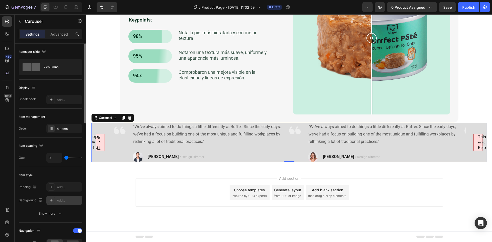
click at [120, 196] on div "Add section Choose templates inspired by CRO experts Generate layout from URL o…" at bounding box center [289, 199] width 406 height 63
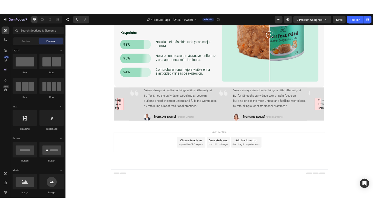
scroll to position [987, 0]
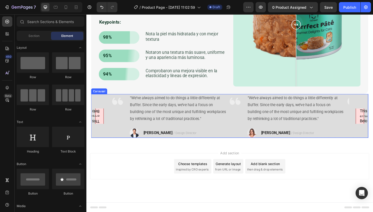
click at [99, 143] on div "This page contains the following errors: error on line 1 at column 1: Start tag…" at bounding box center [239, 123] width 297 height 47
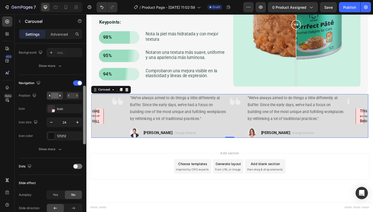
scroll to position [134, 0]
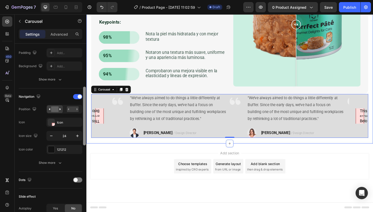
drag, startPoint x: 170, startPoint y: 67, endPoint x: 88, endPoint y: 94, distance: 86.8
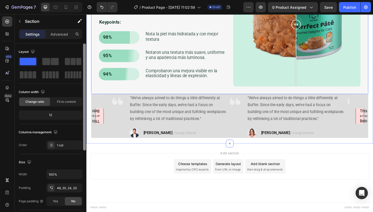
scroll to position [19, 0]
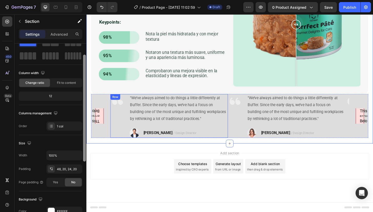
click at [121, 124] on div "Image" at bounding box center [119, 123] width 15 height 47
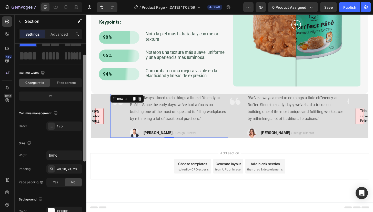
scroll to position [0, 0]
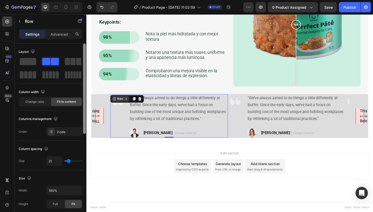
click at [128, 103] on icon at bounding box center [129, 105] width 4 height 4
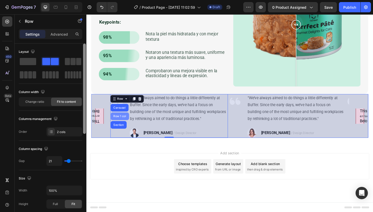
click at [122, 121] on div "Row 1 col" at bounding box center [122, 124] width 20 height 8
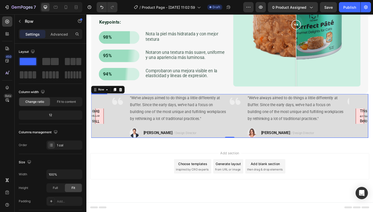
scroll to position [130, 0]
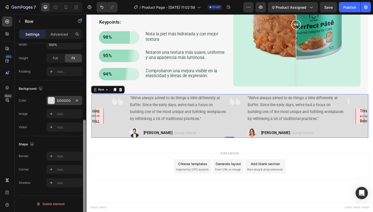
click at [62, 102] on div "DDDDDD" at bounding box center [64, 100] width 15 height 5
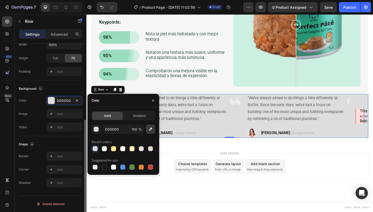
click at [148, 129] on icon "button" at bounding box center [150, 129] width 5 height 5
type input "F4F4F0"
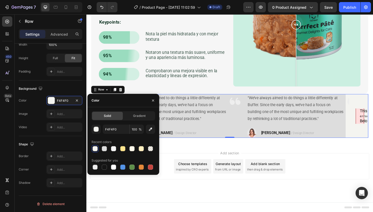
click at [183, 158] on div "Add section Choose templates inspired by CRO experts Generate layout from URL o…" at bounding box center [239, 184] width 307 height 63
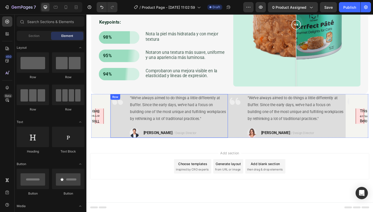
click at [118, 134] on div "Image" at bounding box center [119, 123] width 15 height 47
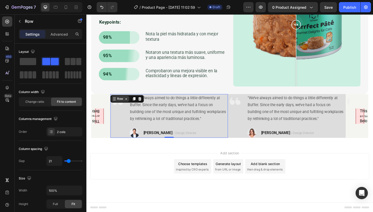
click at [124, 105] on div "Row" at bounding box center [122, 105] width 8 height 5
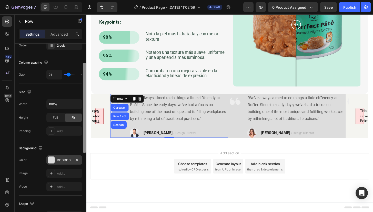
drag, startPoint x: 85, startPoint y: 116, endPoint x: 81, endPoint y: 160, distance: 44.5
click at [82, 160] on div "Layout Column width Change ratio Fit to content Columns management Order 2 cols…" at bounding box center [51, 135] width 72 height 183
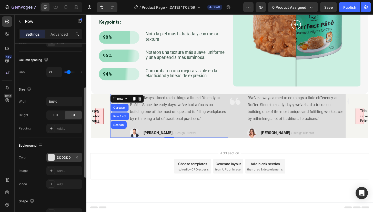
click at [64, 157] on div "DDDDDD" at bounding box center [64, 157] width 15 height 5
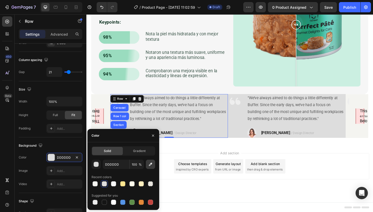
click at [150, 164] on icon "button" at bounding box center [150, 164] width 3 height 3
type input "F4F4F0"
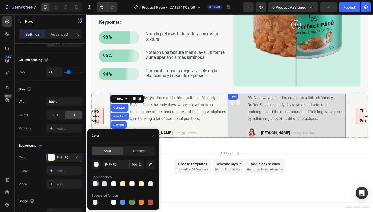
click at [247, 137] on div "Image" at bounding box center [245, 123] width 15 height 47
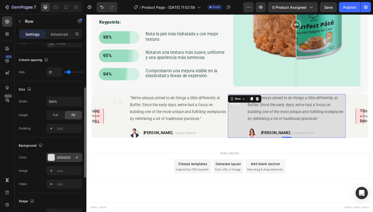
click at [67, 159] on div "DDDDDD" at bounding box center [64, 157] width 15 height 5
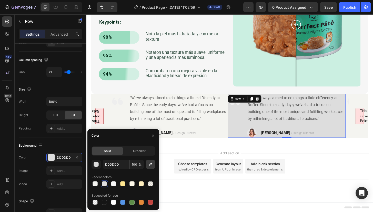
click at [152, 166] on icon "button" at bounding box center [150, 164] width 5 height 5
type input "F4F4F0"
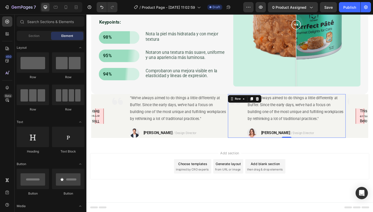
click at [258, 158] on div "Add section Choose templates inspired by CRO experts Generate layout from URL o…" at bounding box center [239, 184] width 307 height 63
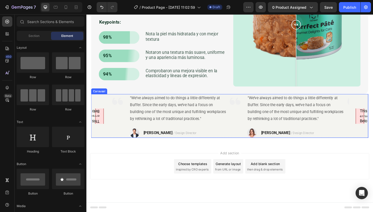
click at [382, 106] on div "This page contains the following errors: error on line 1 at column 1: Start tag…" at bounding box center [239, 123] width 297 height 47
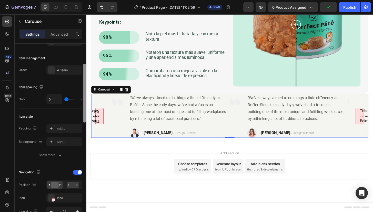
scroll to position [60, 0]
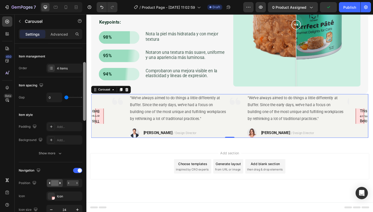
drag, startPoint x: 85, startPoint y: 78, endPoint x: 85, endPoint y: 98, distance: 19.5
click at [85, 98] on div at bounding box center [84, 91] width 3 height 59
click at [59, 126] on div "Add..." at bounding box center [69, 127] width 24 height 5
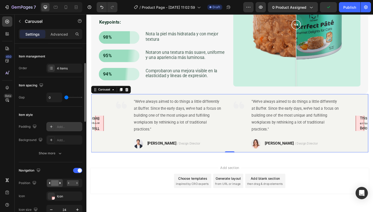
scroll to position [990, 0]
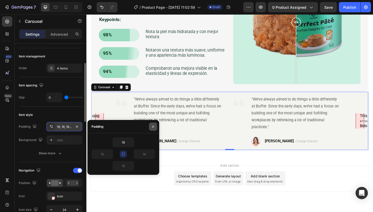
click at [153, 127] on icon "button" at bounding box center [153, 126] width 2 height 2
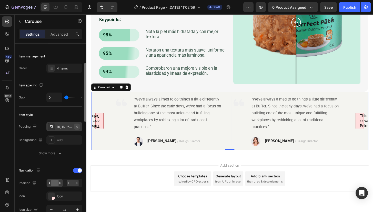
click at [77, 127] on icon "button" at bounding box center [77, 126] width 2 height 2
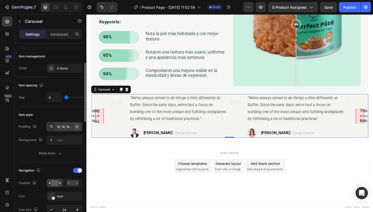
scroll to position [987, 0]
click at [52, 152] on div "Show more" at bounding box center [51, 153] width 24 height 5
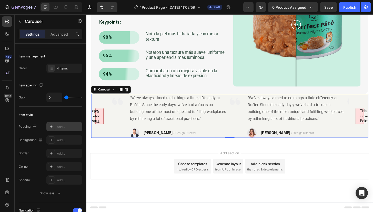
click at [138, 171] on div "Add section Choose templates inspired by CRO experts Generate layout from URL o…" at bounding box center [239, 177] width 299 height 28
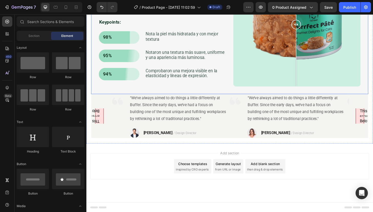
click at [96, 91] on div "DESPUÉS DE 8 SEMANA Heading Purrfect Pâté is meticulously formulated to meet th…" at bounding box center [239, 25] width 297 height 149
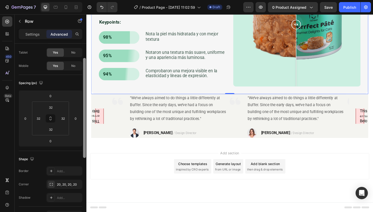
scroll to position [25, 0]
drag, startPoint x: 84, startPoint y: 102, endPoint x: 86, endPoint y: 116, distance: 13.9
click at [86, 116] on div at bounding box center [84, 107] width 3 height 100
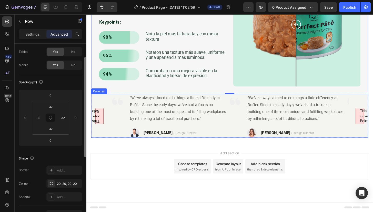
click at [108, 142] on div "This page contains the following errors: error on line 1 at column 1: Start tag…" at bounding box center [239, 123] width 297 height 47
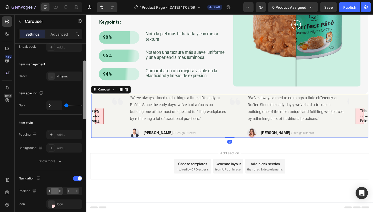
scroll to position [53, 0]
drag, startPoint x: 84, startPoint y: 98, endPoint x: 78, endPoint y: 120, distance: 22.4
click at [85, 115] on div at bounding box center [84, 89] width 3 height 59
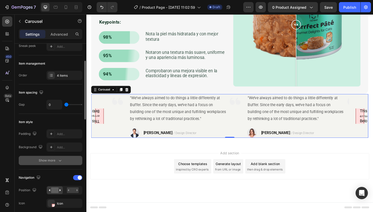
click at [56, 161] on div "Show more" at bounding box center [51, 160] width 24 height 5
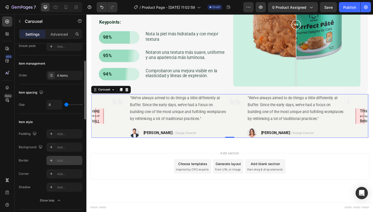
click at [67, 162] on div "Add..." at bounding box center [69, 160] width 24 height 5
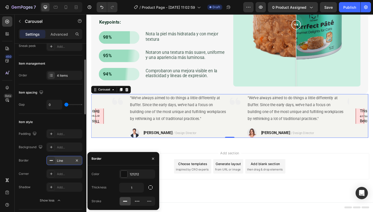
scroll to position [988, 0]
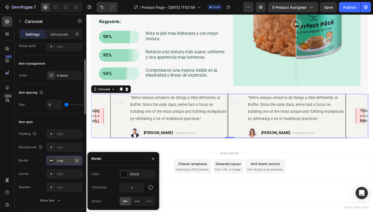
click at [77, 162] on icon "button" at bounding box center [77, 160] width 4 height 4
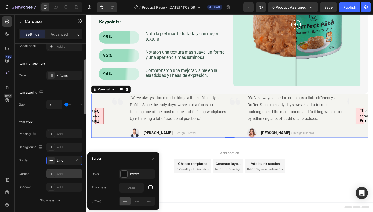
scroll to position [987, 0]
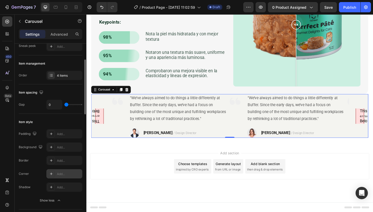
click at [61, 173] on div "Add..." at bounding box center [69, 174] width 24 height 5
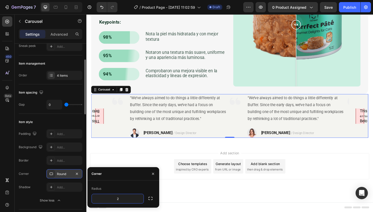
type input "20"
click at [119, 165] on div "Add section Choose templates inspired by CRO experts Generate layout from URL o…" at bounding box center [239, 177] width 299 height 28
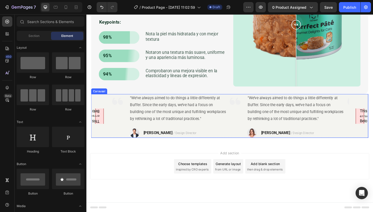
click at [110, 112] on div "This page contains the following errors: error on line 1 at column 1: Start tag…" at bounding box center [239, 123] width 297 height 47
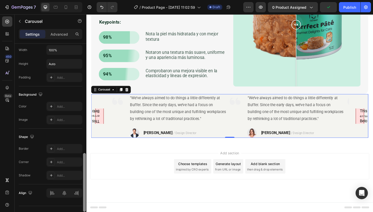
drag, startPoint x: 84, startPoint y: 98, endPoint x: 80, endPoint y: 219, distance: 120.7
click at [80, 0] on html "7 Version history / Product Page - [DATE] 11:02:59 Draft Preview 0 product assi…" at bounding box center [186, 0] width 373 height 0
click at [67, 165] on div "Add..." at bounding box center [64, 162] width 36 height 9
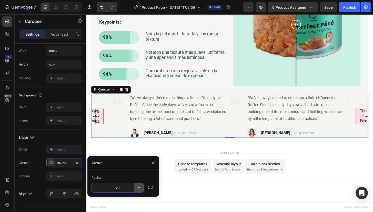
click at [142, 191] on button "button" at bounding box center [138, 187] width 9 height 9
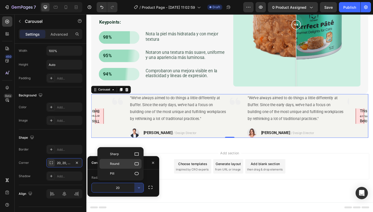
click at [122, 165] on p "Round" at bounding box center [124, 163] width 29 height 5
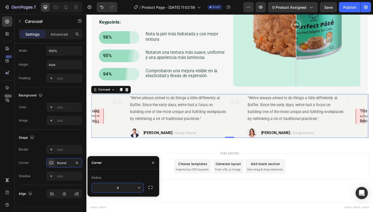
click at [126, 187] on input "8" at bounding box center [118, 187] width 52 height 9
type input "20"
click at [139, 156] on div "Add section Choose templates inspired by CRO experts Generate layout from URL o…" at bounding box center [239, 184] width 307 height 63
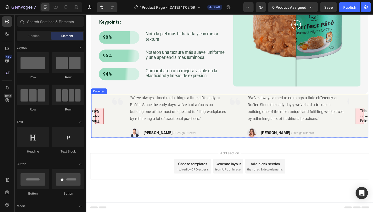
click at [103, 110] on div "This page contains the following errors: error on line 1 at column 1: Start tag…" at bounding box center [239, 123] width 297 height 47
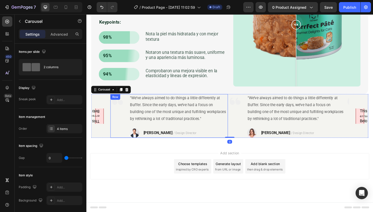
click at [120, 115] on div "Image" at bounding box center [119, 123] width 15 height 47
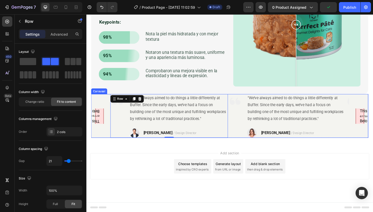
click at [102, 106] on div "This page contains the following errors: error on line 1 at column 1: Start tag…" at bounding box center [239, 123] width 297 height 47
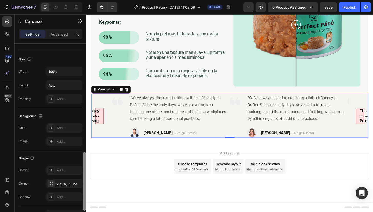
scroll to position [361, 0]
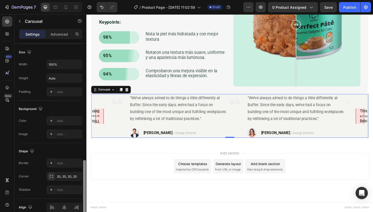
drag, startPoint x: 84, startPoint y: 96, endPoint x: 78, endPoint y: 212, distance: 116.5
click at [78, 0] on html "7 Version history / Product Page - [DATE] 11:02:59 Draft Preview 0 product assi…" at bounding box center [186, 0] width 373 height 0
click at [78, 176] on icon "button" at bounding box center [77, 176] width 4 height 4
click at [66, 177] on div "Add..." at bounding box center [69, 176] width 24 height 5
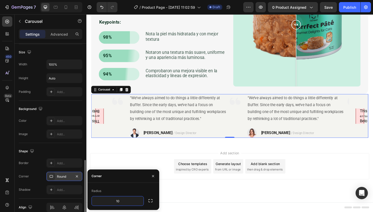
type input "1"
click at [152, 175] on icon "button" at bounding box center [153, 176] width 4 height 4
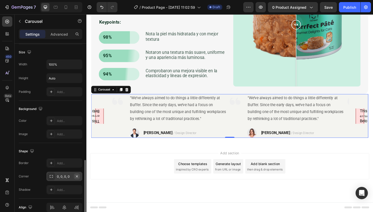
click at [77, 176] on icon "button" at bounding box center [77, 176] width 4 height 4
click at [111, 162] on div "Add section Choose templates inspired by CRO experts Generate layout from URL o…" at bounding box center [239, 184] width 307 height 63
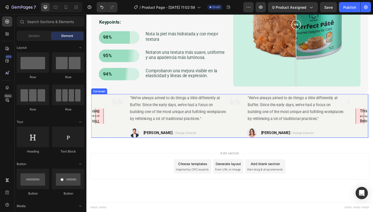
click at [102, 144] on div "This page contains the following errors: error on line 1 at column 1: Start tag…" at bounding box center [239, 123] width 297 height 47
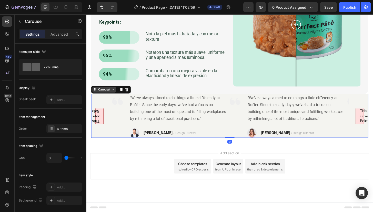
click at [107, 94] on div "Carousel" at bounding box center [105, 95] width 15 height 5
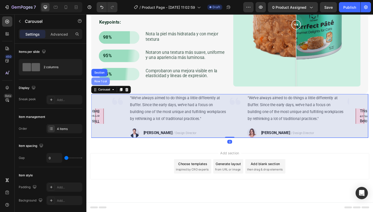
click at [100, 85] on div "Row 1 col" at bounding box center [102, 86] width 16 height 3
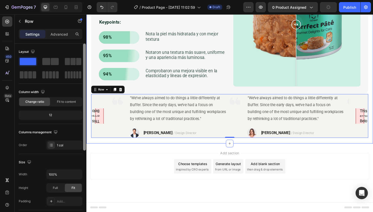
scroll to position [130, 0]
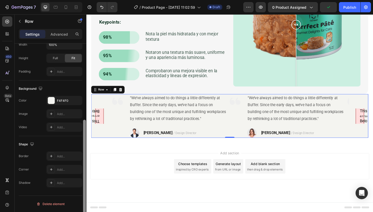
drag, startPoint x: 86, startPoint y: 109, endPoint x: 85, endPoint y: 128, distance: 18.5
click at [85, 127] on div at bounding box center [85, 135] width 4 height 183
click at [67, 172] on div "Add..." at bounding box center [64, 169] width 36 height 9
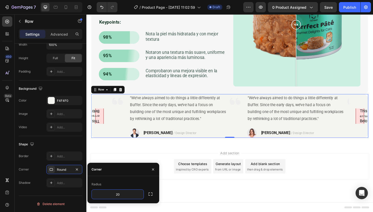
type input "2"
type input "20"
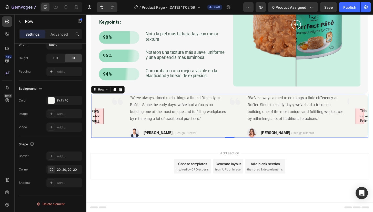
click at [9, 130] on div "450 Beta" at bounding box center [7, 95] width 10 height 159
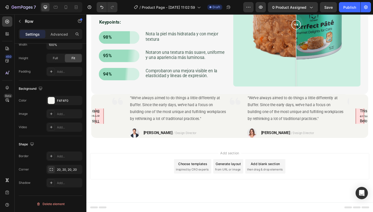
click at [118, 162] on div "Add section Choose templates inspired by CRO experts Generate layout from URL o…" at bounding box center [239, 184] width 307 height 63
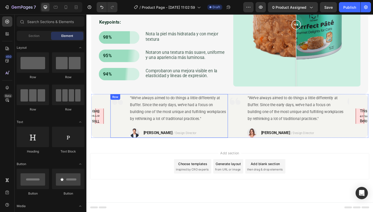
click at [118, 141] on div "Image" at bounding box center [119, 123] width 15 height 47
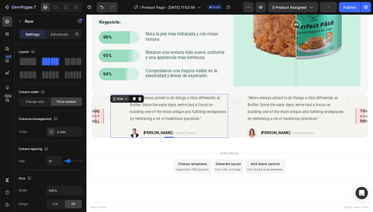
click at [119, 105] on div "Row" at bounding box center [122, 105] width 8 height 5
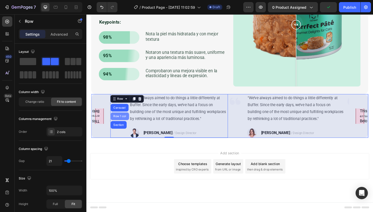
click at [121, 124] on div "Row 1 col" at bounding box center [122, 123] width 16 height 3
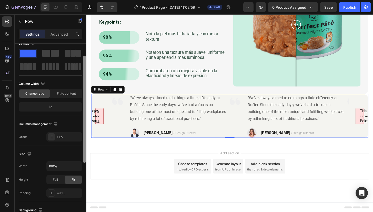
scroll to position [0, 0]
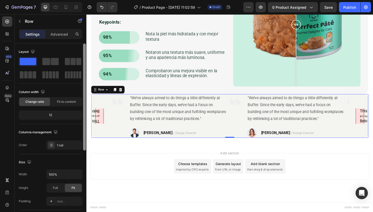
drag, startPoint x: 85, startPoint y: 124, endPoint x: 79, endPoint y: 53, distance: 71.5
click at [80, 53] on div "Layout Column width Change ratio Fit to content 12 Columns management Order 1 c…" at bounding box center [51, 135] width 72 height 183
click at [59, 101] on span "Fit to content" at bounding box center [66, 101] width 19 height 5
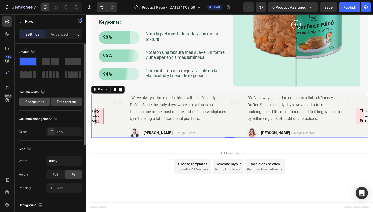
click at [40, 101] on span "Change ratio" at bounding box center [34, 101] width 19 height 5
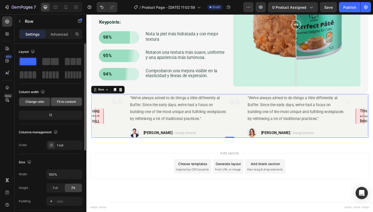
click at [54, 101] on div "Fit to content" at bounding box center [66, 102] width 31 height 8
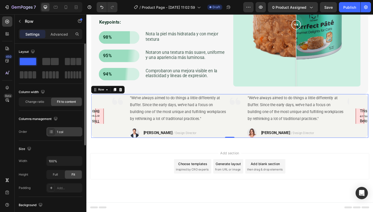
click at [67, 134] on div "1 col" at bounding box center [69, 132] width 24 height 5
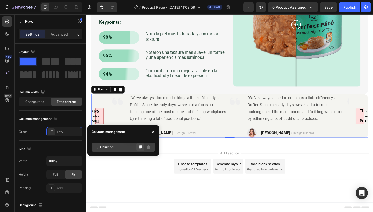
click at [140, 148] on icon at bounding box center [140, 147] width 3 height 4
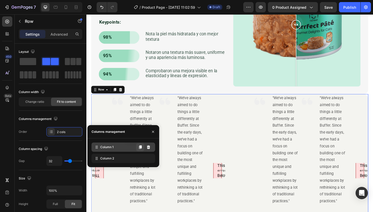
scroll to position [990, 0]
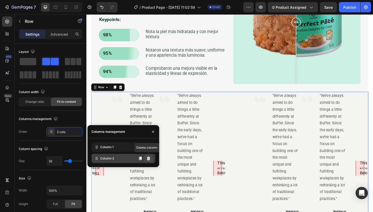
click at [148, 157] on icon at bounding box center [148, 159] width 3 height 4
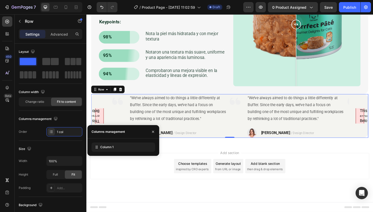
scroll to position [987, 0]
click at [151, 193] on div "Add section Choose templates inspired by CRO experts Generate layout from URL o…" at bounding box center [239, 184] width 307 height 63
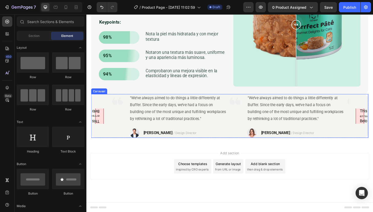
click at [106, 136] on div "This page contains the following errors: error on line 1 at column 1: Start tag…" at bounding box center [239, 123] width 297 height 47
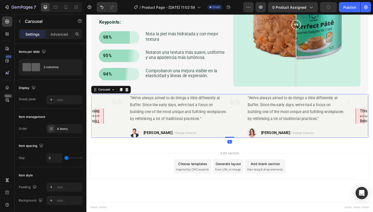
click at [100, 122] on div "error on line 1 at column 1: Start tag expected, '<' not found" at bounding box center [100, 123] width 0 height 5
click at [98, 122] on div "This page contains the following errors: error on line 1 at column 1: Start tag…" at bounding box center [239, 123] width 297 height 47
click at [380, 126] on h3 "Below is a rendering of the page up to the first error." at bounding box center [380, 129] width 0 height 6
click at [68, 128] on div "4 items" at bounding box center [69, 129] width 24 height 5
click at [9, 136] on div "450 Beta" at bounding box center [7, 95] width 10 height 159
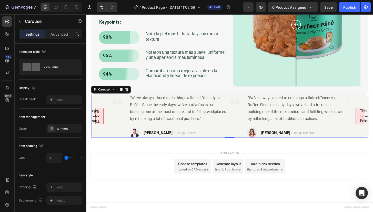
click at [100, 122] on div "error on line 1 at column 1: Start tag expected, '<' not found" at bounding box center [100, 123] width 0 height 5
click at [380, 127] on h3 "Below is a rendering of the page up to the first error." at bounding box center [380, 129] width 0 height 6
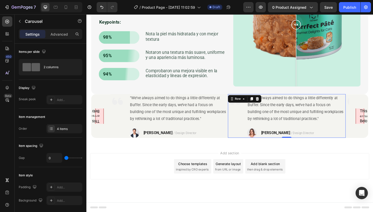
click at [243, 124] on div "Image" at bounding box center [245, 123] width 15 height 47
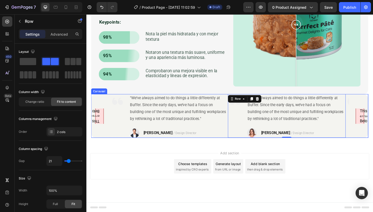
click at [101, 128] on parsererror "This page contains the following errors: error on line 1 at column 1: Start tag…" at bounding box center [100, 124] width 9 height 18
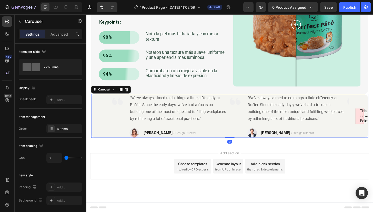
click at [380, 127] on h3 "Below is a rendering of the page up to the first error." at bounding box center [380, 129] width 0 height 6
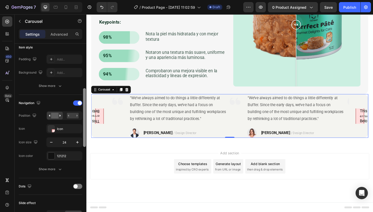
scroll to position [130, 0]
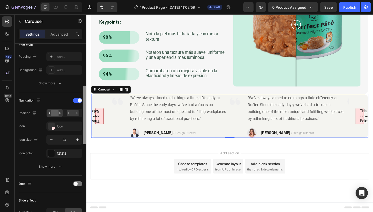
drag, startPoint x: 84, startPoint y: 94, endPoint x: 81, endPoint y: 135, distance: 41.1
click at [81, 135] on div "Items per slide 2 columns Display Sneak peek Add... Item management Order 4 ite…" at bounding box center [51, 135] width 72 height 183
click at [64, 125] on div "Icon" at bounding box center [69, 126] width 24 height 5
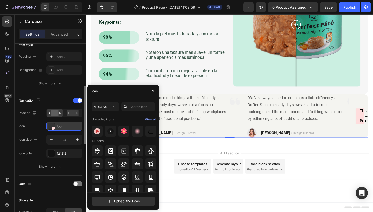
click at [65, 126] on div "Icon" at bounding box center [69, 126] width 24 height 5
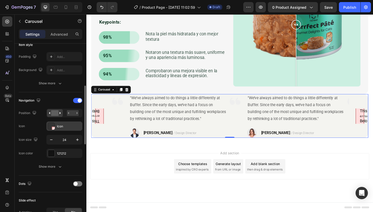
click at [63, 127] on div "Icon" at bounding box center [69, 126] width 24 height 5
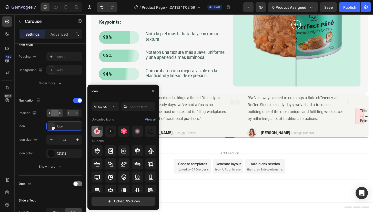
click at [97, 133] on img at bounding box center [97, 131] width 6 height 6
click at [115, 128] on div at bounding box center [113, 128] width 4 height 4
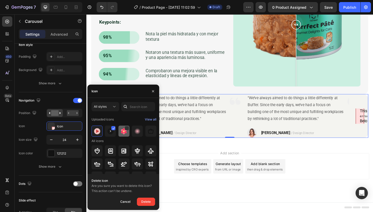
click at [132, 134] on div at bounding box center [137, 131] width 11 height 11
click at [127, 203] on div "Cancel" at bounding box center [125, 202] width 10 height 6
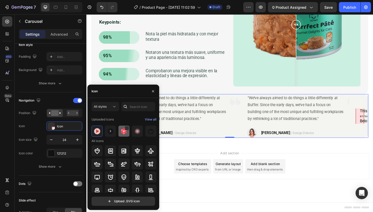
click at [132, 134] on div at bounding box center [137, 131] width 11 height 11
click at [146, 135] on div at bounding box center [150, 131] width 11 height 11
click at [145, 136] on div at bounding box center [150, 131] width 11 height 11
click at [97, 133] on img at bounding box center [97, 131] width 6 height 6
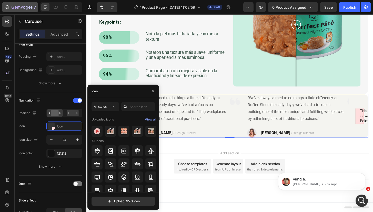
scroll to position [0, 0]
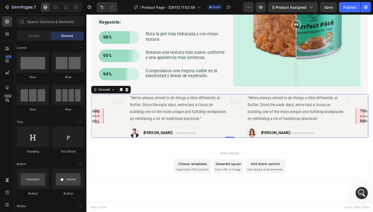
click at [187, 153] on div "Add section Choose templates inspired by CRO experts Generate layout from URL o…" at bounding box center [239, 184] width 307 height 63
click at [375, 120] on parsererror "This page contains the following errors: error on line 1 at column 1: Start tag…" at bounding box center [379, 124] width 9 height 18
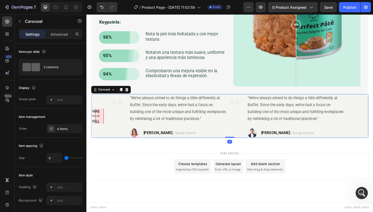
click at [375, 120] on div "This page contains the following errors: error on line 1 at column 1: Start tag…" at bounding box center [239, 123] width 297 height 47
click at [95, 121] on button "This page contains the following errors: error on line 1 at column 1: Start tag…" at bounding box center [100, 123] width 16 height 16
click at [380, 124] on div "error on line 1 at column 1: Start tag expected, '<' not found" at bounding box center [380, 123] width 0 height 5
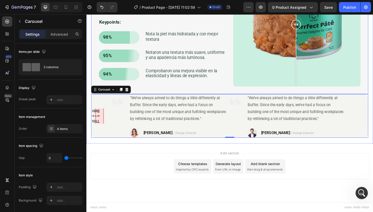
click at [387, 79] on div "DESPUÉS DE 8 SEMANA Heading Purrfect [PERSON_NAME] is meticulously formulated t…" at bounding box center [239, 46] width 307 height 214
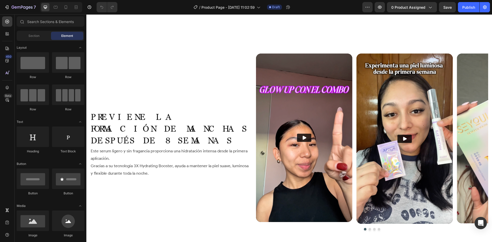
scroll to position [1098, 0]
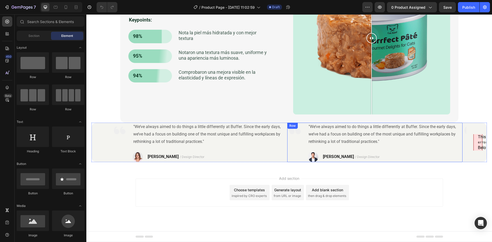
click at [298, 147] on div "Image" at bounding box center [294, 142] width 15 height 39
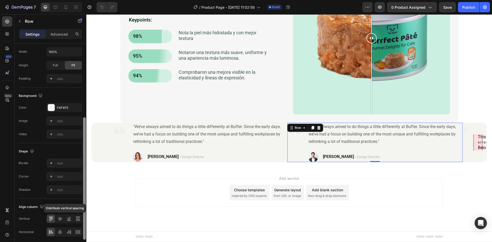
drag, startPoint x: 84, startPoint y: 148, endPoint x: 78, endPoint y: 227, distance: 79.4
click at [79, 228] on div "Layout Column width Change ratio Fit to content Columns management Order 2 cols…" at bounding box center [51, 150] width 72 height 213
click at [58, 163] on div "Add..." at bounding box center [69, 164] width 24 height 5
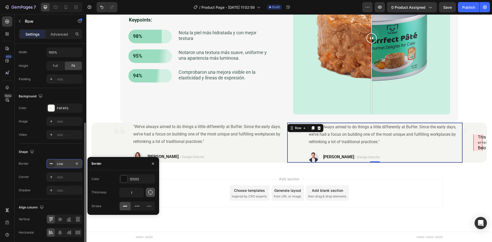
click at [147, 191] on button "button" at bounding box center [150, 192] width 9 height 9
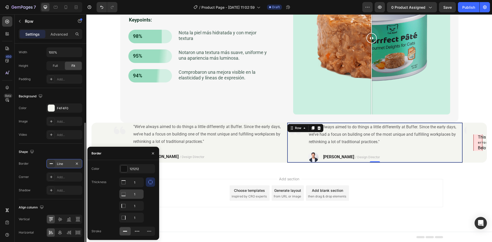
click at [136, 187] on input "1" at bounding box center [131, 182] width 24 height 9
type input "0"
click at [135, 183] on input "1" at bounding box center [131, 182] width 24 height 9
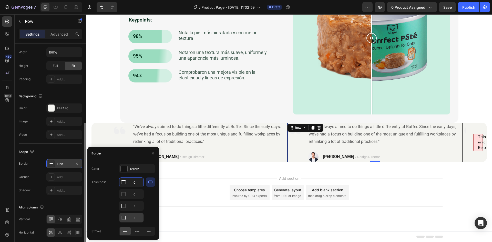
type input "0"
click at [135, 217] on input "1" at bounding box center [131, 217] width 24 height 9
type input "0"
click at [137, 187] on input "1" at bounding box center [131, 182] width 24 height 9
type input "0.5"
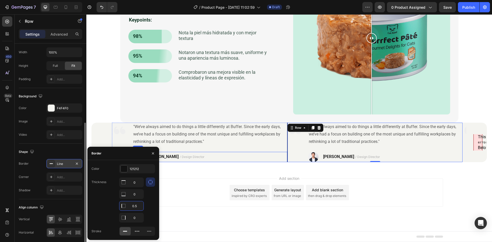
click at [256, 169] on div "Add section Choose templates inspired by CRO experts Generate layout from URL o…" at bounding box center [289, 199] width 406 height 63
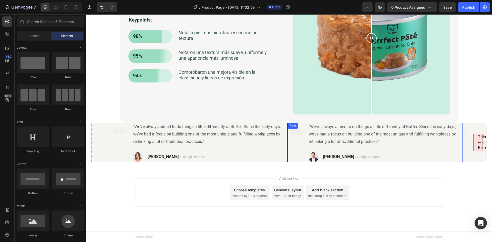
click at [290, 151] on div "Image" at bounding box center [295, 142] width 15 height 39
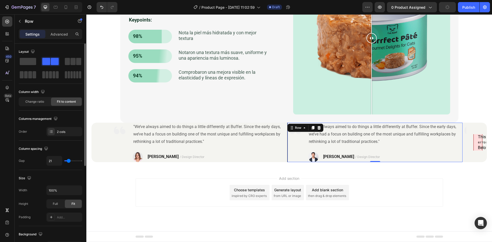
type input "16"
type input "11"
type input "0"
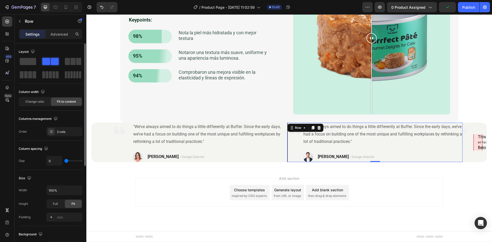
drag, startPoint x: 65, startPoint y: 162, endPoint x: 35, endPoint y: 164, distance: 30.5
type input "0"
click at [64, 161] on input "range" at bounding box center [73, 160] width 18 height 1
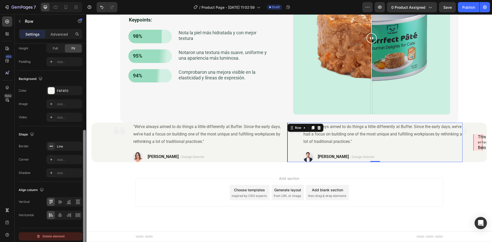
scroll to position [158, 0]
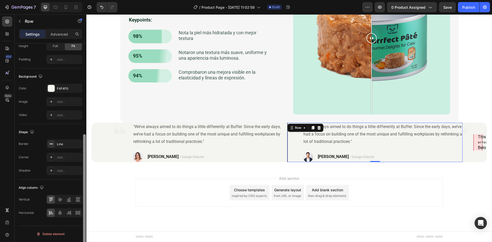
drag, startPoint x: 84, startPoint y: 133, endPoint x: 74, endPoint y: 224, distance: 91.3
click at [77, 232] on div "Layout Column width Change ratio Fit to content Columns management Order 2 cols…" at bounding box center [51, 150] width 72 height 213
click at [61, 146] on div "Line" at bounding box center [64, 144] width 15 height 5
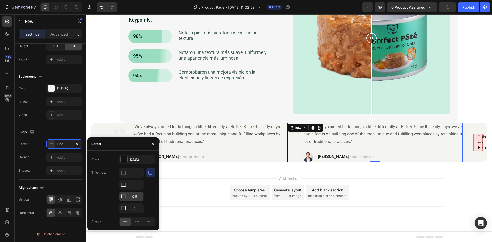
click at [137, 178] on input "0.5" at bounding box center [131, 172] width 24 height 9
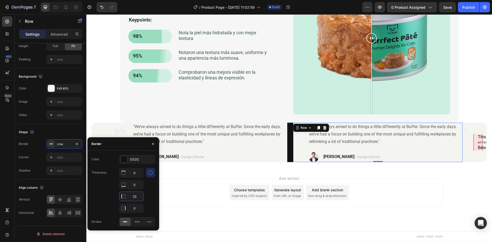
type input "2"
type input "1"
click at [101, 192] on div "Thickness 0 0 1 0" at bounding box center [123, 190] width 64 height 45
click at [6, 173] on div "450 Beta" at bounding box center [7, 110] width 10 height 189
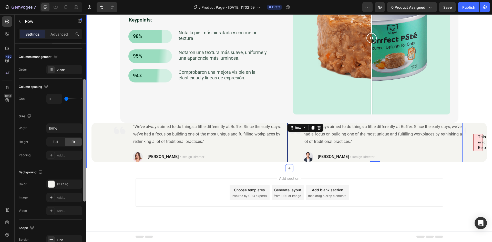
scroll to position [0, 0]
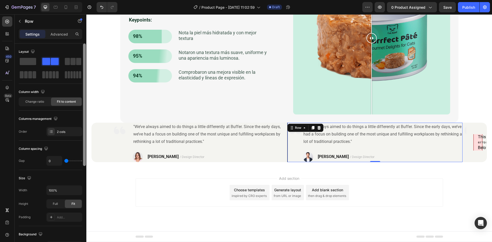
drag, startPoint x: 84, startPoint y: 144, endPoint x: 79, endPoint y: 48, distance: 96.2
click at [79, 48] on div "Layout Column width Change ratio Fit to content Columns management Order 2 cols…" at bounding box center [51, 150] width 72 height 213
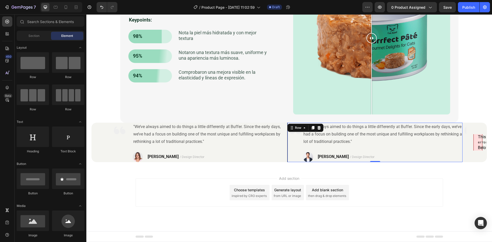
click at [284, 174] on div "Add section Choose templates inspired by CRO experts Generate layout from URL o…" at bounding box center [289, 199] width 406 height 63
click at [295, 150] on div "Image" at bounding box center [295, 142] width 15 height 39
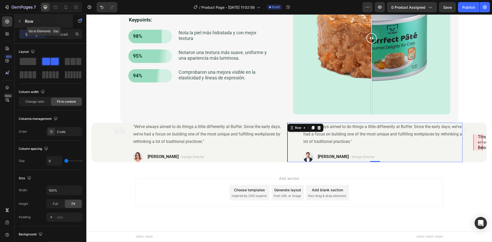
click at [18, 20] on icon "button" at bounding box center [20, 21] width 4 height 4
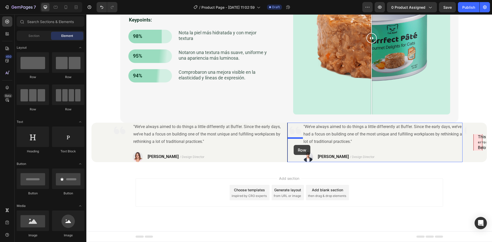
drag, startPoint x: 122, startPoint y: 77, endPoint x: 294, endPoint y: 145, distance: 184.7
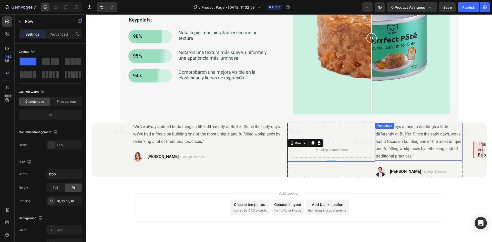
click at [385, 138] on p ""We’ve always aimed to do things a little differently at Buffer. Since the earl…" at bounding box center [419, 141] width 87 height 37
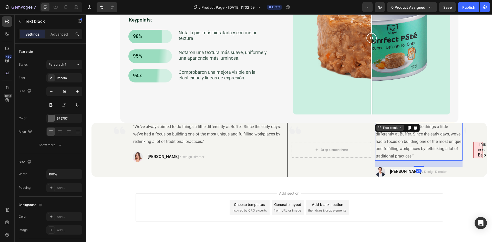
click at [383, 128] on div "Text block" at bounding box center [390, 128] width 17 height 5
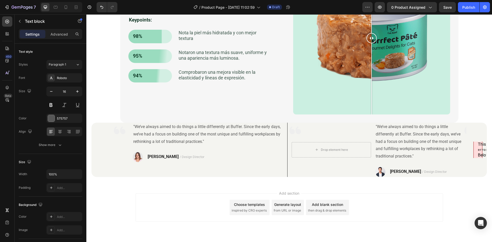
click at [384, 194] on div "Add section Choose templates inspired by CRO experts Generate layout from URL o…" at bounding box center [289, 207] width 307 height 28
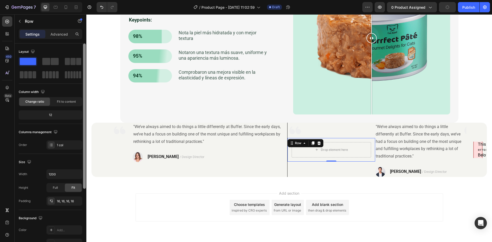
click at [85, 148] on div at bounding box center [84, 116] width 3 height 145
click at [298, 144] on div "Row" at bounding box center [298, 143] width 8 height 5
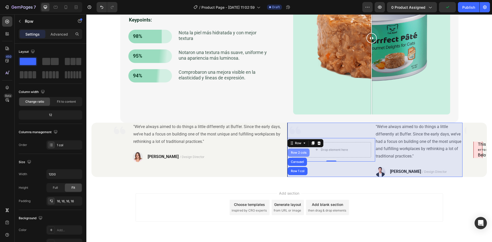
click at [300, 153] on div "Row 2 cols" at bounding box center [299, 152] width 18 height 3
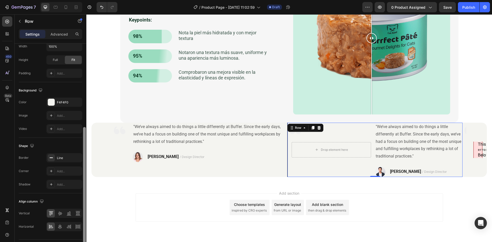
drag, startPoint x: 84, startPoint y: 130, endPoint x: 84, endPoint y: 212, distance: 82.0
click at [84, 212] on div at bounding box center [84, 188] width 3 height 122
click at [77, 159] on icon "button" at bounding box center [77, 158] width 4 height 4
click at [327, 202] on div "Add blank section then drag & drop elements" at bounding box center [327, 207] width 43 height 15
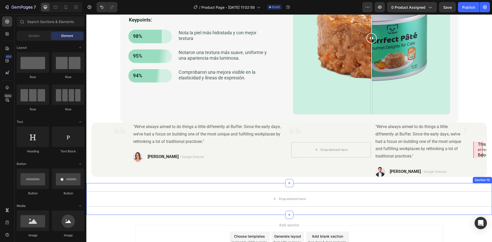
click at [437, 187] on div "Drop element here Section 10" at bounding box center [289, 199] width 406 height 32
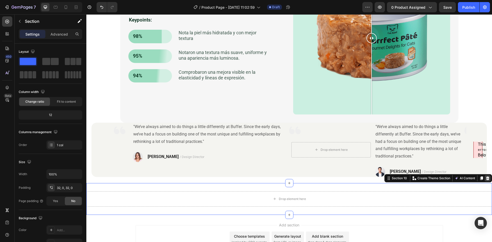
click at [486, 180] on div at bounding box center [488, 178] width 6 height 6
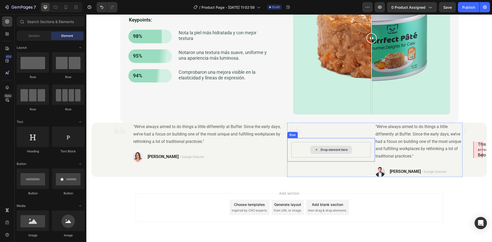
click at [314, 147] on div "Drop element here" at bounding box center [331, 150] width 42 height 8
click at [297, 153] on div "Drop element here" at bounding box center [330, 149] width 79 height 15
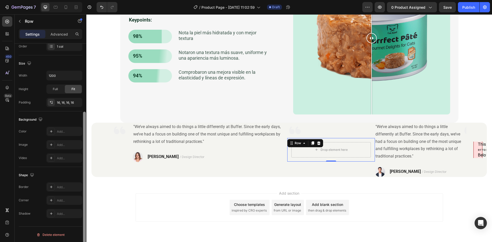
scroll to position [99, 0]
drag, startPoint x: 85, startPoint y: 136, endPoint x: 82, endPoint y: 212, distance: 76.7
click at [82, 212] on div "Layout Column width Change ratio Fit to content 12 Columns management Order 1 c…" at bounding box center [51, 150] width 72 height 213
click at [63, 101] on div "16, 16, 16, 16" at bounding box center [64, 102] width 15 height 5
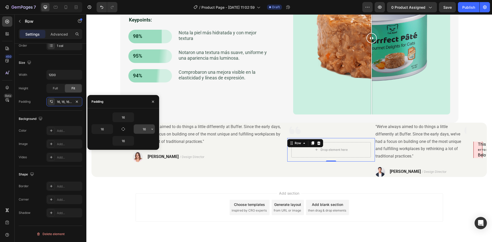
click at [143, 129] on input "16" at bounding box center [144, 129] width 21 height 9
type input "0"
type input "16"
click at [59, 36] on p "Advanced" at bounding box center [58, 34] width 17 height 5
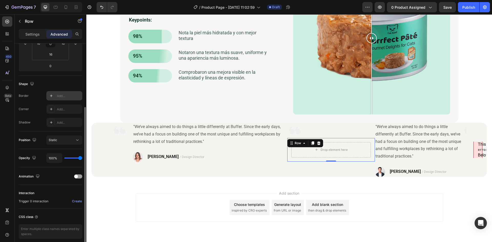
click at [64, 96] on div "Add..." at bounding box center [69, 96] width 24 height 5
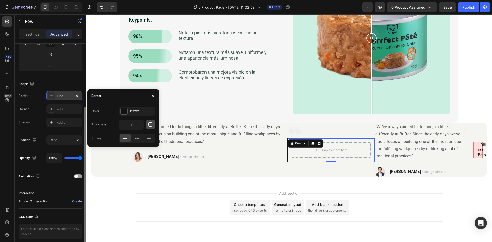
click at [148, 125] on icon "button" at bounding box center [150, 124] width 4 height 4
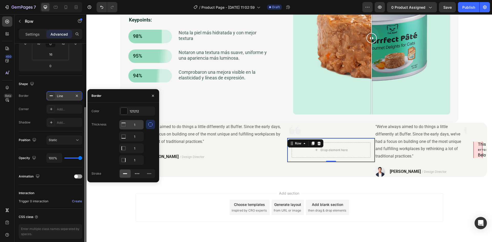
click at [137, 124] on input "1" at bounding box center [131, 124] width 24 height 9
type input "0"
click at [135, 136] on input "1" at bounding box center [131, 136] width 24 height 9
type input "0"
click at [138, 129] on input "1" at bounding box center [131, 124] width 24 height 9
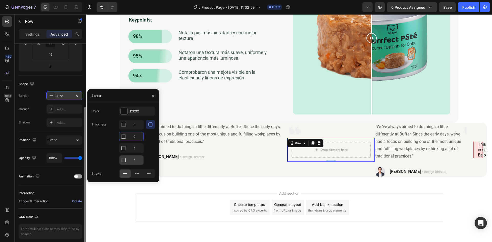
type input "0"
click at [197, 201] on div "Add section Choose templates inspired by CRO experts Generate layout from URL o…" at bounding box center [289, 207] width 307 height 28
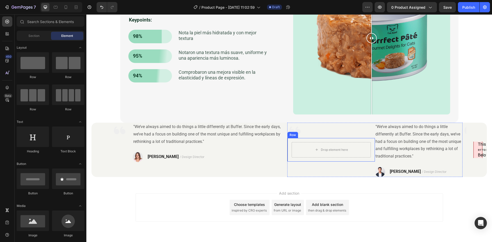
click at [317, 160] on div "Drop element here Row" at bounding box center [331, 150] width 88 height 24
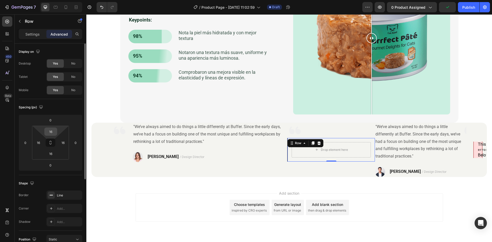
click at [54, 132] on input "16" at bounding box center [51, 132] width 10 height 8
type input "0"
click at [64, 144] on input "16" at bounding box center [63, 143] width 8 height 8
type input "160"
click at [49, 152] on input "16" at bounding box center [51, 154] width 10 height 8
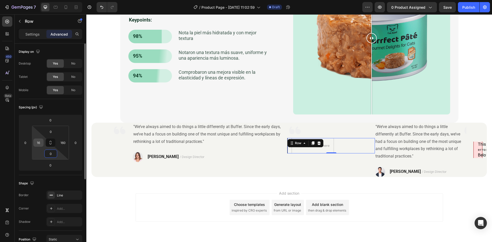
type input "0"
click at [38, 144] on input "16" at bounding box center [39, 143] width 8 height 8
type input "106"
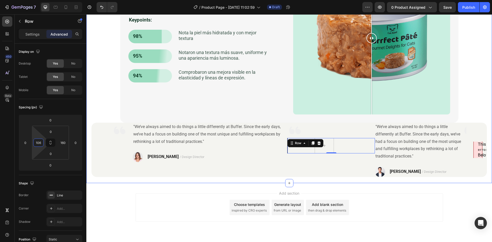
click at [274, 181] on div "DESPUÉS DE 8 SEMANA Heading Purrfect Pâté is meticulously formulated to meet th…" at bounding box center [289, 62] width 406 height 242
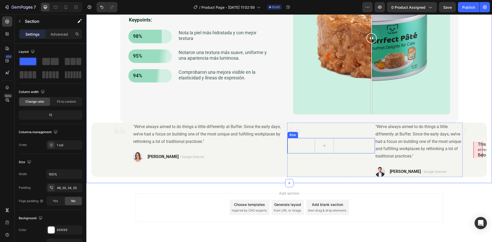
click at [309, 150] on div "Row" at bounding box center [331, 145] width 88 height 15
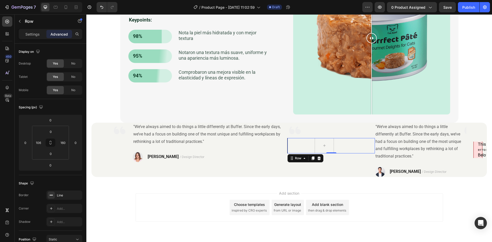
click at [346, 148] on div "Row 0" at bounding box center [331, 145] width 88 height 15
click at [64, 145] on input "160" at bounding box center [63, 143] width 8 height 8
type input "0"
click at [38, 143] on input "106" at bounding box center [39, 143] width 8 height 8
type input "0"
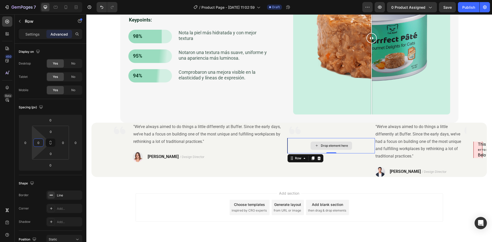
click at [312, 149] on div "Drop element here Row 0" at bounding box center [331, 145] width 88 height 15
click at [204, 194] on div "Add section Choose templates inspired by CRO experts Generate layout from URL o…" at bounding box center [289, 207] width 307 height 28
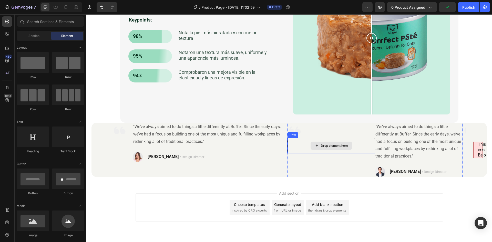
click at [362, 149] on div "Drop element here" at bounding box center [331, 145] width 87 height 15
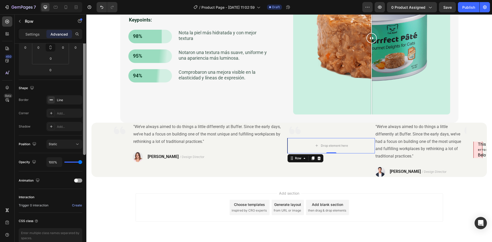
scroll to position [0, 0]
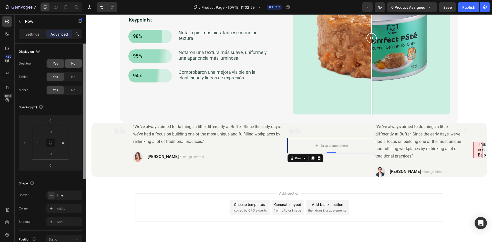
drag, startPoint x: 0, startPoint y: 127, endPoint x: 69, endPoint y: 60, distance: 95.7
click at [79, 89] on div "Display on Desktop Yes No Tablet Yes No Mobile Yes No Spacing (px) 0 0 0 0 0 0 …" at bounding box center [51, 150] width 72 height 213
click at [73, 145] on input "0" at bounding box center [76, 143] width 8 height 8
type input "2"
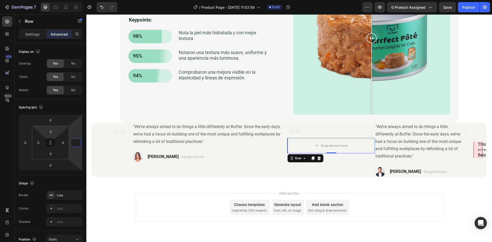
click at [17, 126] on div "Display on Desktop Yes No Tablet Yes No Mobile Yes No Spacing (px) 0 0 0 0 0 0 …" at bounding box center [51, 211] width 72 height 334
type input "0"
click at [32, 33] on p "Settings" at bounding box center [32, 34] width 14 height 5
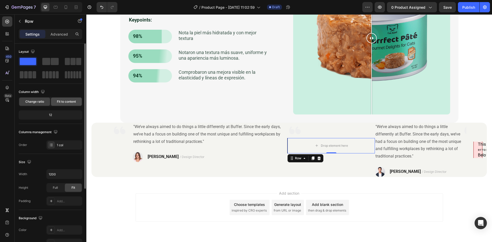
click at [67, 99] on div "Fit to content" at bounding box center [66, 102] width 31 height 8
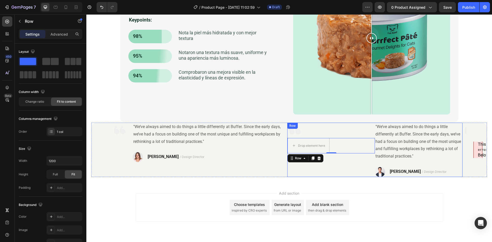
click at [367, 187] on div "Add section Choose templates inspired by CRO experts Generate layout from URL o…" at bounding box center [289, 214] width 406 height 63
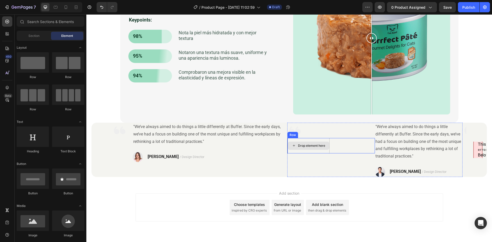
click at [324, 147] on div "Drop element here" at bounding box center [311, 146] width 27 height 4
click at [330, 152] on div "Drop element here Row" at bounding box center [331, 145] width 88 height 15
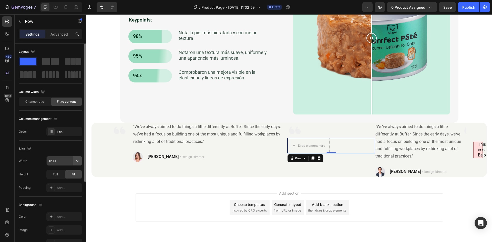
click at [76, 163] on icon "button" at bounding box center [77, 160] width 5 height 5
click at [54, 161] on input "1200" at bounding box center [64, 160] width 35 height 9
type input "0"
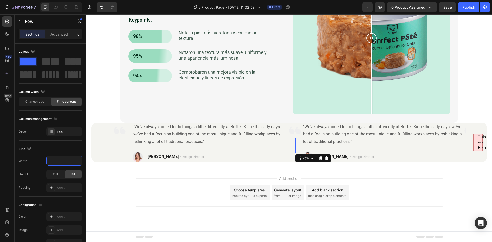
click at [164, 179] on div "Add section Choose templates inspired by CRO experts Generate layout from URL o…" at bounding box center [289, 199] width 406 height 63
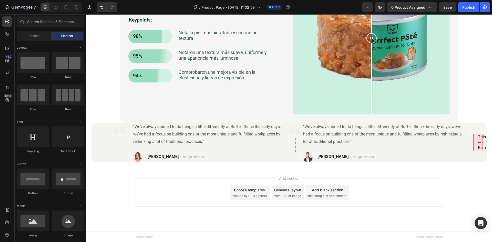
click at [385, 175] on div "Add section Choose templates inspired by CRO experts Generate layout from URL o…" at bounding box center [289, 199] width 406 height 63
click at [295, 144] on div "Row" at bounding box center [295, 145] width 0 height 15
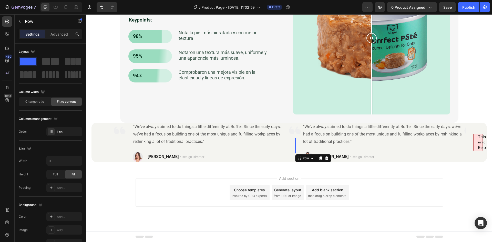
click at [59, 38] on div "Settings Advanced" at bounding box center [51, 34] width 64 height 10
drag, startPoint x: 58, startPoint y: 36, endPoint x: 55, endPoint y: 32, distance: 4.8
click at [56, 32] on p "Advanced" at bounding box center [58, 34] width 17 height 5
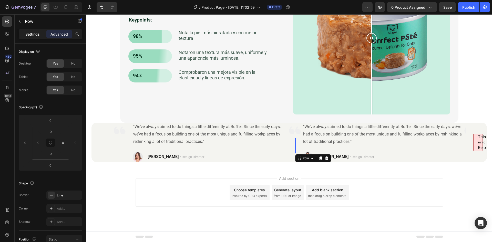
click at [30, 33] on p "Settings" at bounding box center [32, 34] width 14 height 5
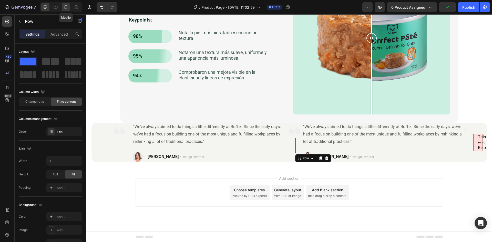
click at [66, 10] on div at bounding box center [66, 7] width 8 height 8
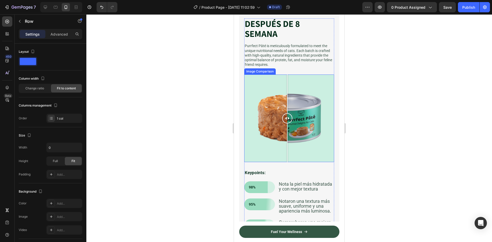
scroll to position [1109, 0]
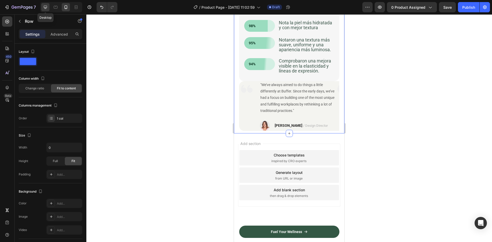
click at [44, 7] on icon at bounding box center [45, 7] width 3 height 3
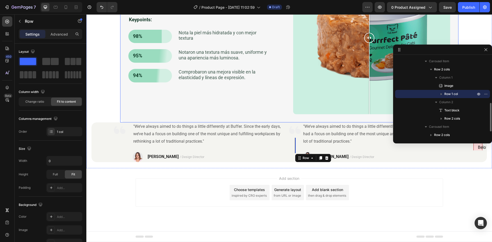
scroll to position [1067, 0]
click at [428, 198] on div "Add section Choose templates inspired by CRO experts Generate layout from URL o…" at bounding box center [289, 193] width 307 height 28
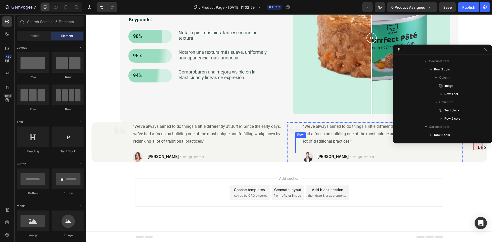
click at [295, 148] on div at bounding box center [295, 145] width 1 height 15
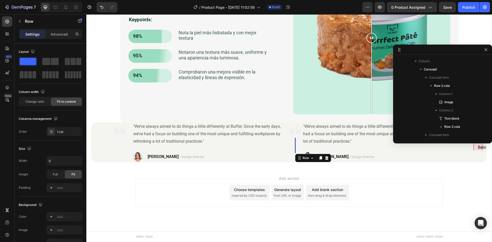
scroll to position [205, 0]
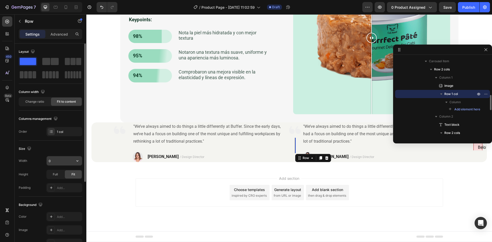
click at [61, 161] on input "0" at bounding box center [64, 160] width 35 height 9
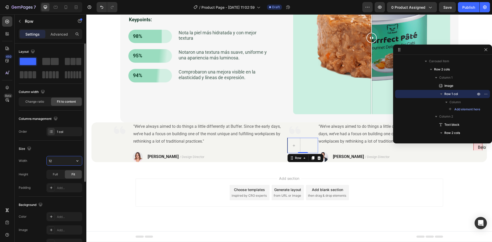
type input "1"
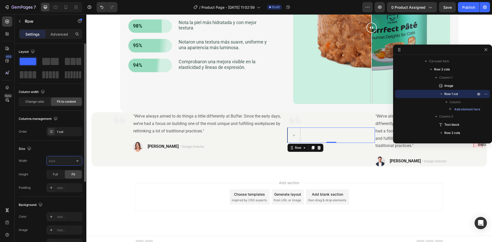
type input "1"
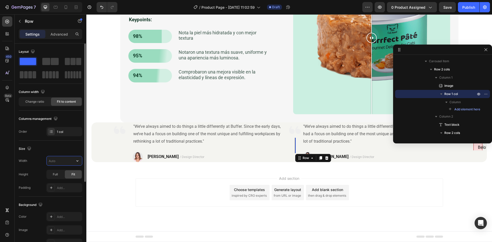
type input "0"
click at [55, 174] on span "Full" at bounding box center [55, 174] width 5 height 5
click at [76, 177] on div "Fit" at bounding box center [73, 174] width 17 height 8
click at [61, 33] on p "Advanced" at bounding box center [58, 34] width 17 height 5
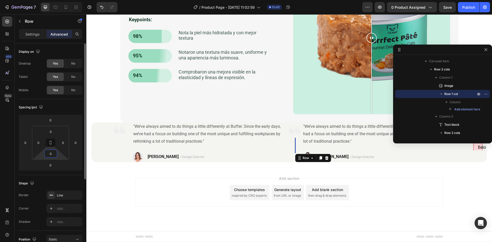
click at [51, 156] on input "0" at bounding box center [51, 154] width 10 height 8
type input "1"
type input "0"
click at [55, 166] on input "0" at bounding box center [50, 165] width 10 height 8
type input "1"
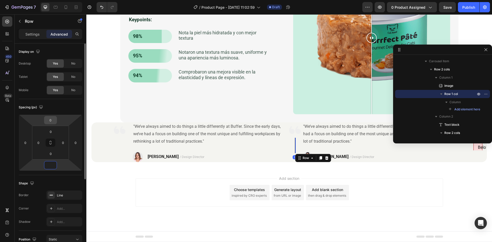
click at [54, 121] on input "0" at bounding box center [50, 120] width 10 height 8
type input "0"
type input "1"
type input "-1"
type input "-20"
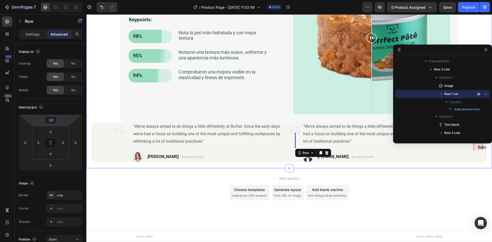
click at [138, 167] on div "DESPUÉS DE 8 SEMANA Heading Purrfect Pâté is meticulously formulated to meet th…" at bounding box center [289, 54] width 406 height 227
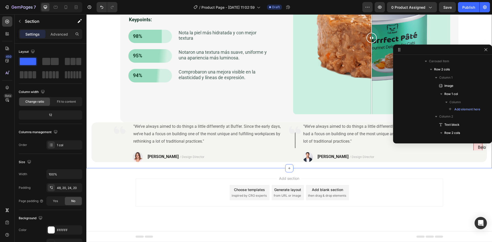
scroll to position [33, 0]
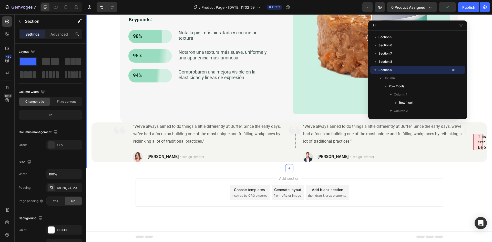
drag, startPoint x: 469, startPoint y: 50, endPoint x: 431, endPoint y: 14, distance: 52.8
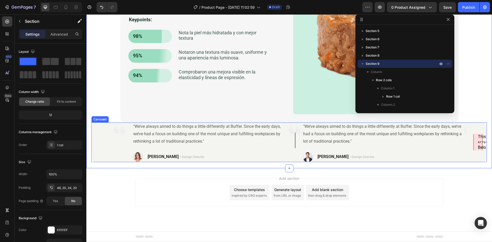
click at [473, 146] on parsererror "This page contains the following errors: error on line 1 at column 1: Start tag…" at bounding box center [477, 142] width 9 height 18
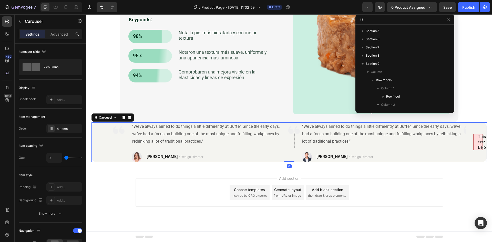
scroll to position [106, 0]
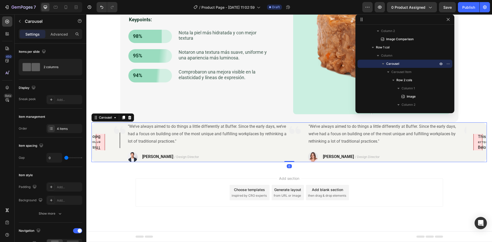
click at [102, 142] on parsererror "This page contains the following errors: error on line 1 at column 1: Start tag…" at bounding box center [100, 142] width 9 height 18
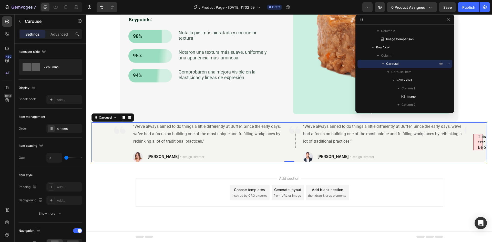
click at [478, 143] on div "error on line 1 at column 1: Start tag expected, '<' not found" at bounding box center [478, 142] width 0 height 5
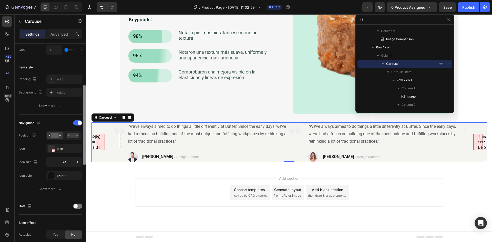
scroll to position [109, 0]
drag, startPoint x: 85, startPoint y: 119, endPoint x: 84, endPoint y: 159, distance: 40.7
click at [84, 159] on div at bounding box center [84, 124] width 3 height 80
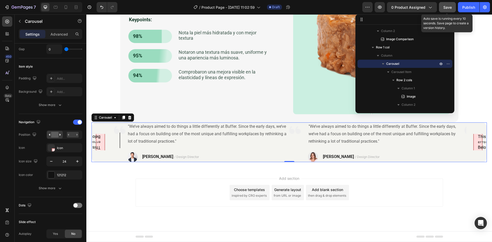
click at [447, 8] on span "Save" at bounding box center [447, 7] width 8 height 4
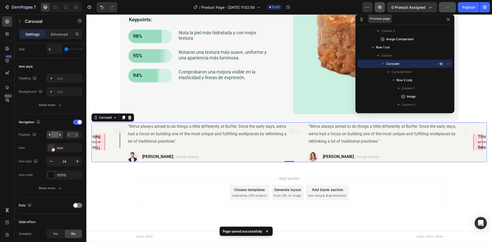
click at [380, 7] on icon "button" at bounding box center [379, 7] width 5 height 5
click at [327, 7] on div "/ Product Page - Aug 22, 11:02:59 Draft" at bounding box center [241, 7] width 241 height 10
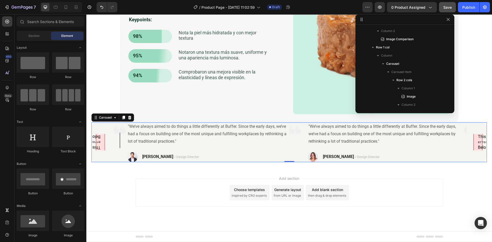
click at [142, 198] on div "Add section Choose templates inspired by CRO experts Generate layout from URL o…" at bounding box center [289, 193] width 307 height 28
click at [108, 131] on div "This page contains the following errors: error on line 1 at column 1: Start tag…" at bounding box center [288, 141] width 395 height 39
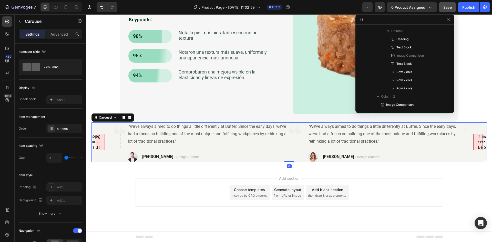
scroll to position [172, 0]
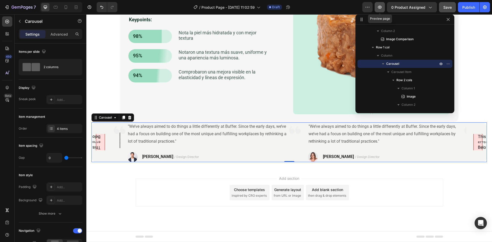
click at [382, 4] on button "button" at bounding box center [380, 7] width 10 height 10
drag, startPoint x: 449, startPoint y: 20, endPoint x: 363, endPoint y: 6, distance: 87.8
click at [449, 20] on icon "button" at bounding box center [448, 19] width 4 height 4
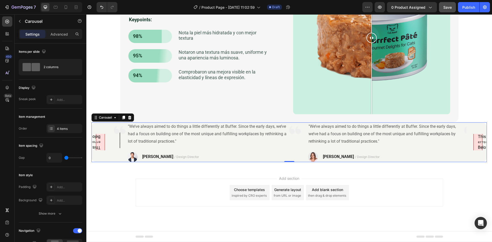
click at [102, 143] on parsererror "This page contains the following errors: error on line 1 at column 1: Start tag…" at bounding box center [100, 142] width 9 height 18
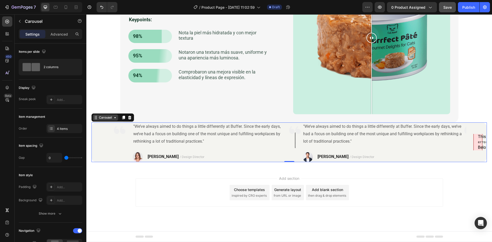
click at [104, 118] on div "Carousel" at bounding box center [105, 117] width 15 height 5
click at [478, 143] on div "error on line 1 at column 1: Start tag expected, '<' not found" at bounding box center [478, 142] width 0 height 5
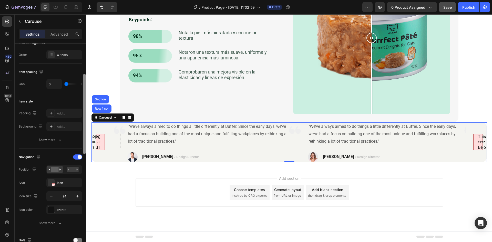
scroll to position [77, 0]
drag, startPoint x: 84, startPoint y: 119, endPoint x: 78, endPoint y: 157, distance: 38.9
click at [84, 148] on div at bounding box center [84, 112] width 3 height 80
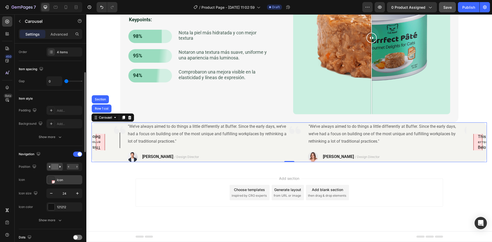
click at [61, 182] on div "Icon" at bounding box center [69, 180] width 24 height 5
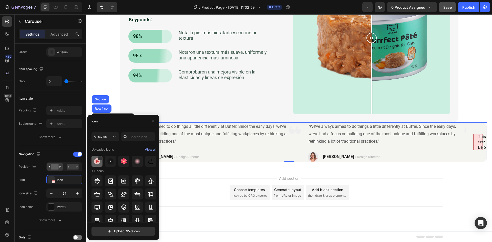
click at [96, 162] on img at bounding box center [97, 161] width 6 height 6
click at [6, 161] on div "450 Beta" at bounding box center [7, 110] width 10 height 189
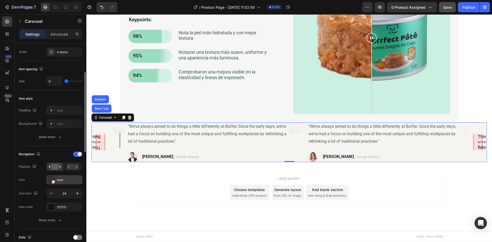
click at [59, 180] on div "Icon" at bounding box center [69, 180] width 24 height 5
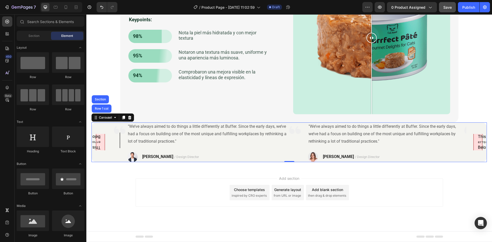
click at [423, 198] on div "Add section Choose templates inspired by CRO experts Generate layout from URL o…" at bounding box center [289, 193] width 307 height 28
click at [119, 142] on div "Image Row" at bounding box center [119, 141] width 15 height 39
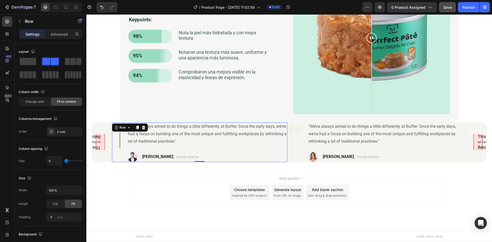
click at [119, 143] on div "Image Row" at bounding box center [119, 141] width 15 height 39
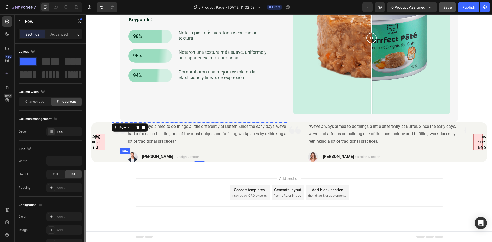
click at [120, 143] on div at bounding box center [120, 140] width 1 height 15
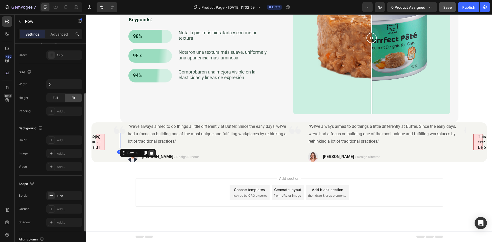
click at [153, 154] on icon at bounding box center [151, 153] width 4 height 4
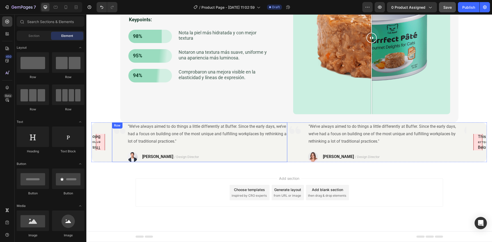
click at [118, 148] on div "Image" at bounding box center [119, 141] width 15 height 39
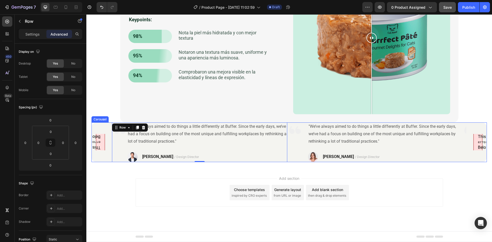
click at [101, 158] on div "This page contains the following errors: error on line 1 at column 1: Start tag…" at bounding box center [288, 141] width 395 height 39
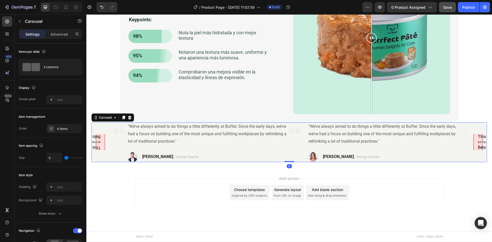
click at [478, 145] on h3 "Below is a rendering of the page up to the first error." at bounding box center [478, 148] width 0 height 6
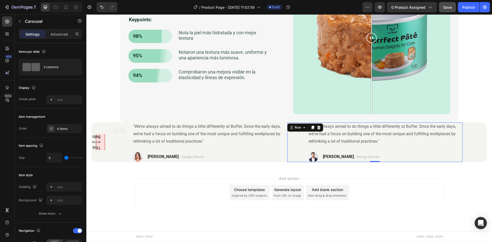
click at [289, 145] on div "Image" at bounding box center [294, 141] width 15 height 39
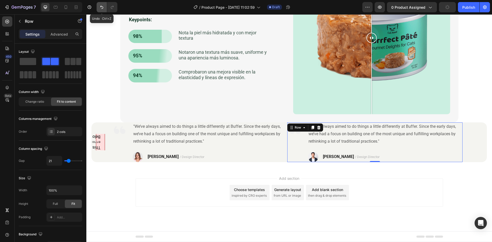
click at [106, 7] on button "Undo/Redo" at bounding box center [102, 7] width 10 height 10
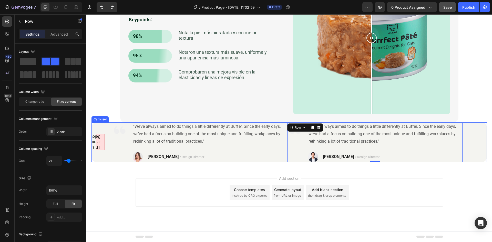
click at [100, 143] on div "error on line 1 at column 1: Start tag expected, '<' not found" at bounding box center [100, 142] width 0 height 5
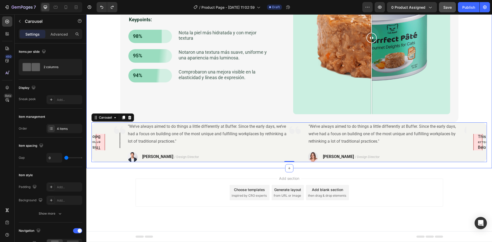
click at [106, 74] on div "DESPUÉS DE 8 SEMANA Heading Purrfect Pâté is meticulously formulated to meet th…" at bounding box center [288, 57] width 395 height 209
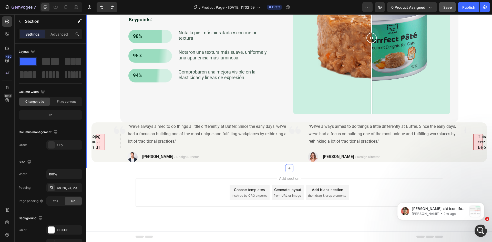
scroll to position [0, 0]
click at [120, 141] on div at bounding box center [120, 140] width 1 height 15
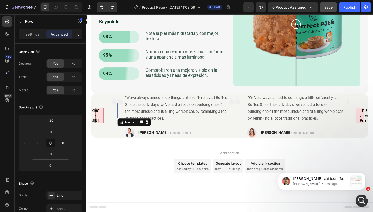
scroll to position [1069, 0]
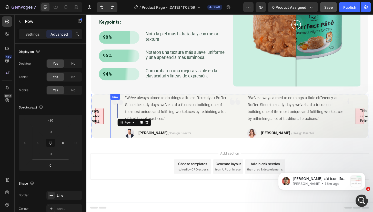
click at [118, 166] on div "Add section Choose templates inspired by CRO experts Generate layout from URL o…" at bounding box center [239, 177] width 299 height 28
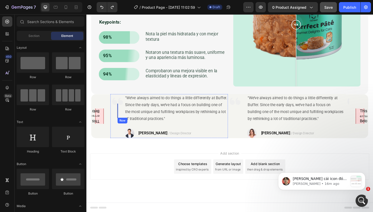
click at [120, 119] on div at bounding box center [120, 117] width 1 height 15
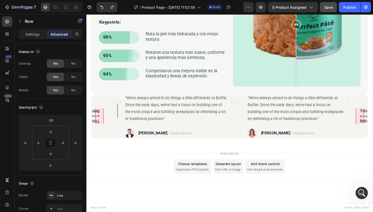
click at [143, 173] on div "Add section Choose templates inspired by CRO experts Generate layout from URL o…" at bounding box center [239, 177] width 299 height 28
